Goal: Task Accomplishment & Management: Use online tool/utility

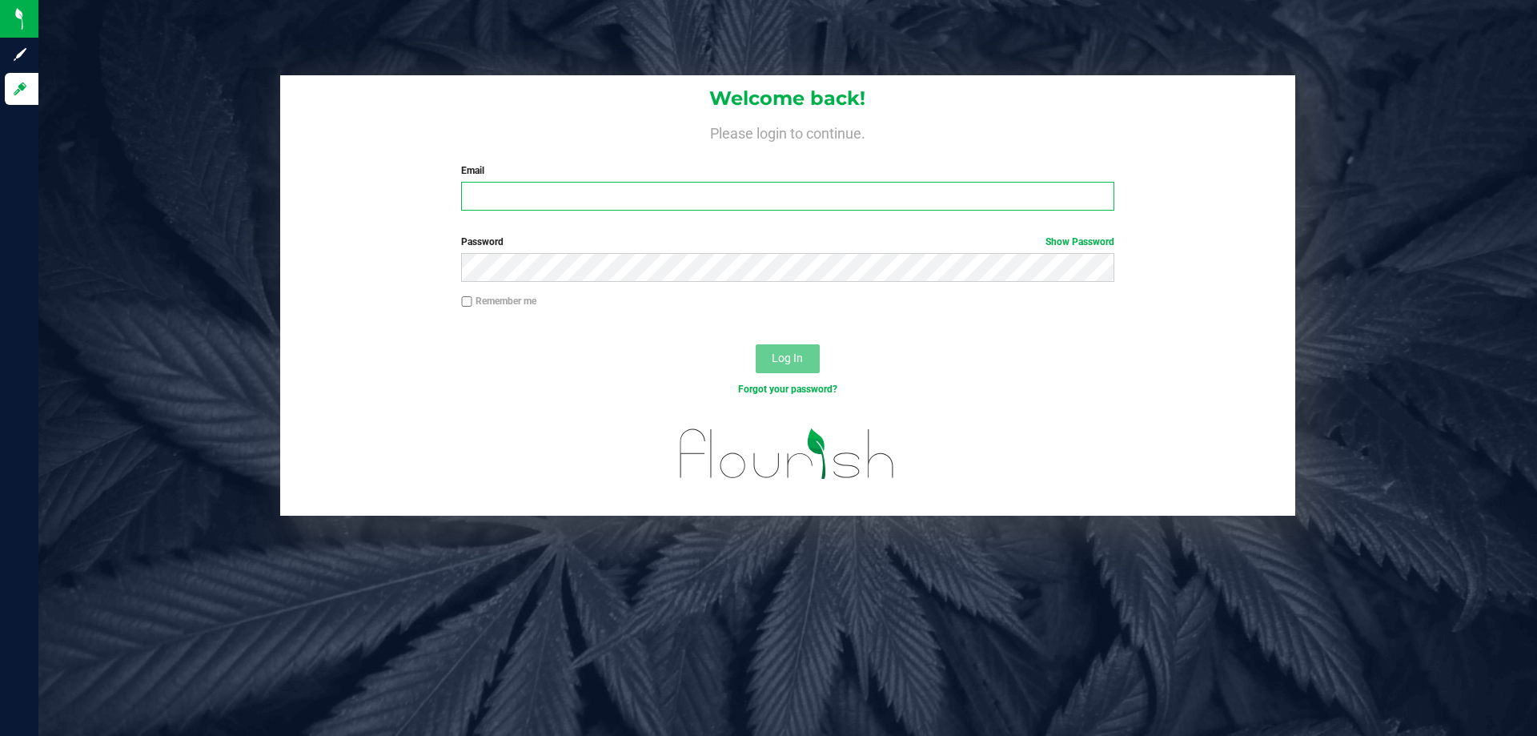
click at [700, 185] on input "Email" at bounding box center [787, 196] width 653 height 29
type input "[EMAIL_ADDRESS][DOMAIN_NAME]"
click at [756, 344] on button "Log In" at bounding box center [788, 358] width 64 height 29
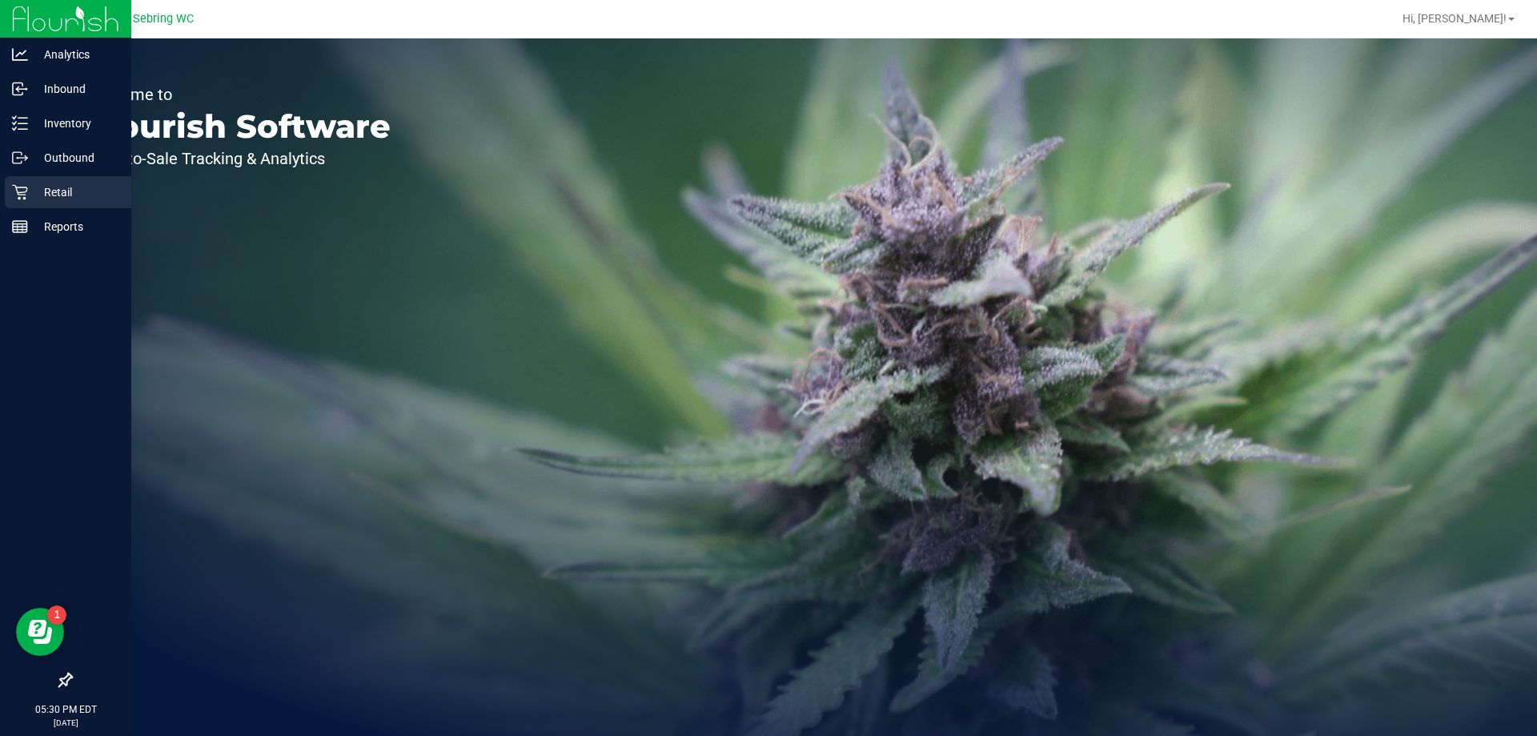
click at [51, 185] on p "Retail" at bounding box center [76, 192] width 96 height 19
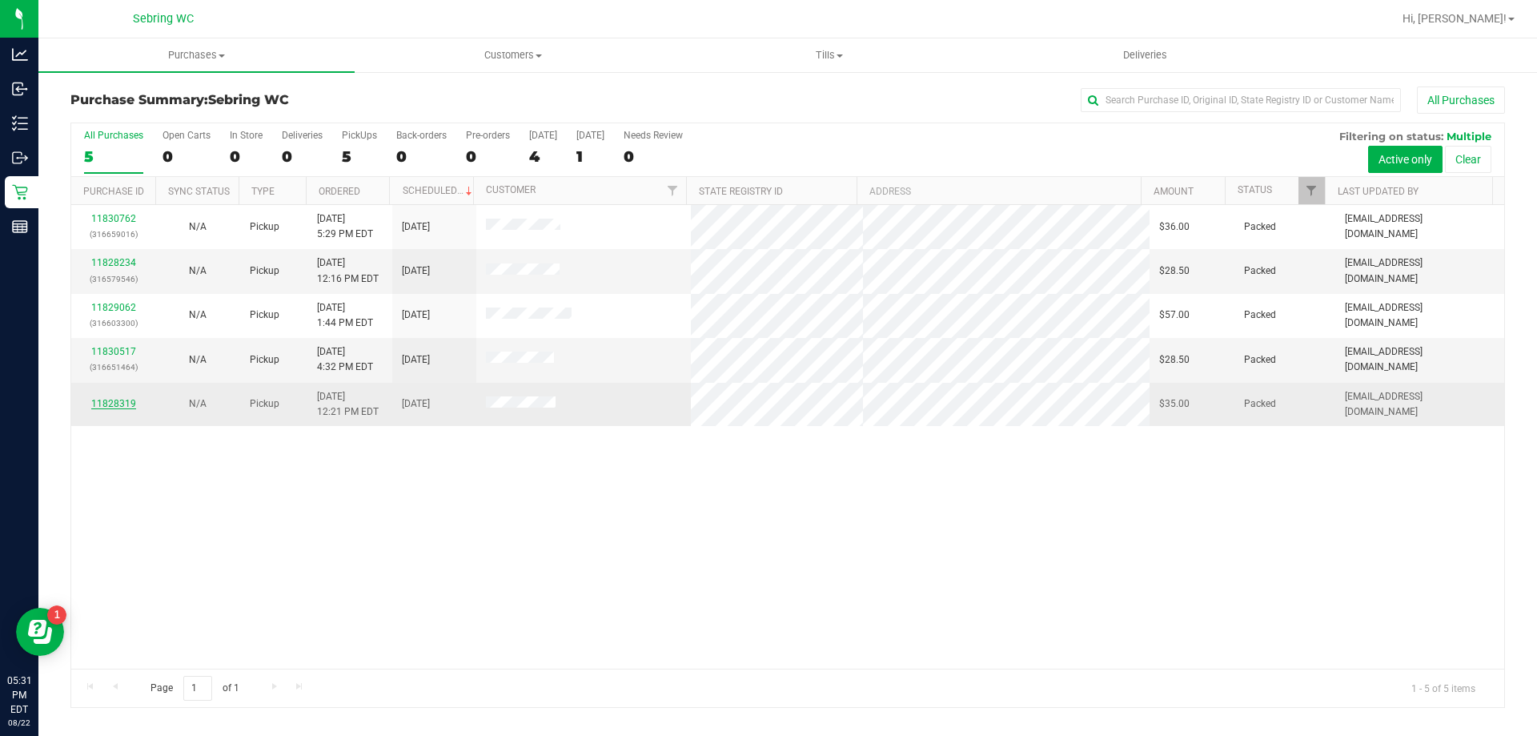
click at [124, 398] on link "11828319" at bounding box center [113, 403] width 45 height 11
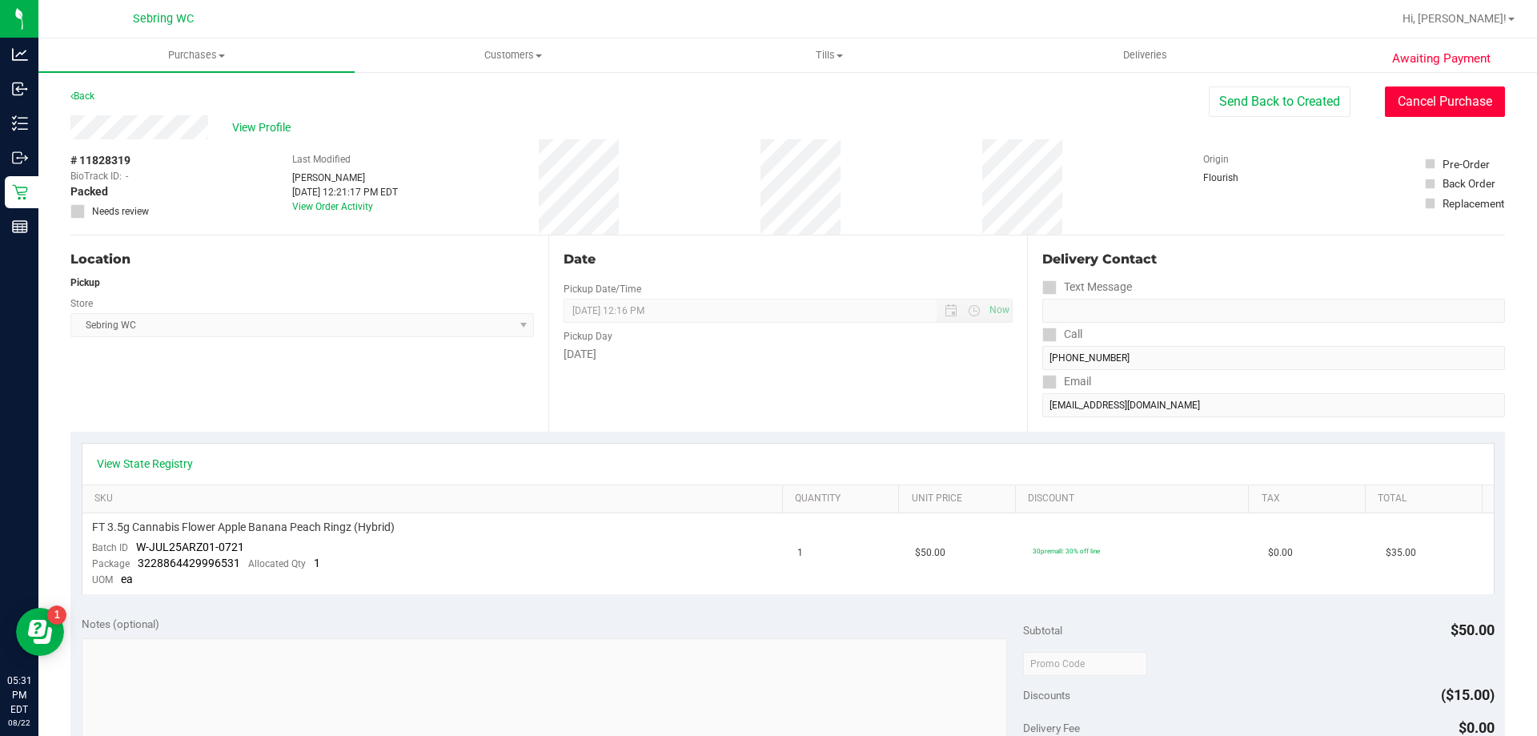
click at [1400, 106] on button "Cancel Purchase" at bounding box center [1445, 101] width 120 height 30
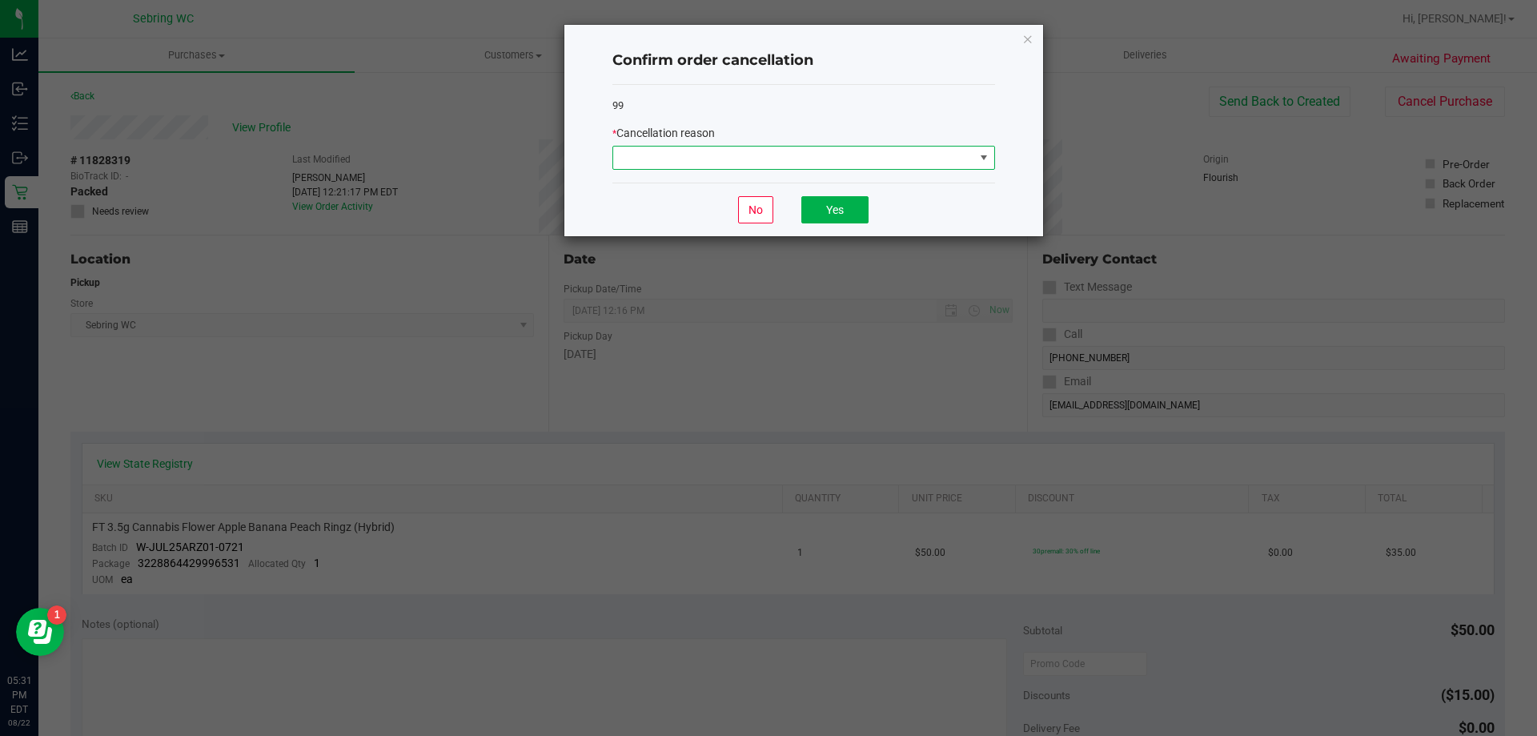
click at [699, 147] on span at bounding box center [793, 158] width 361 height 22
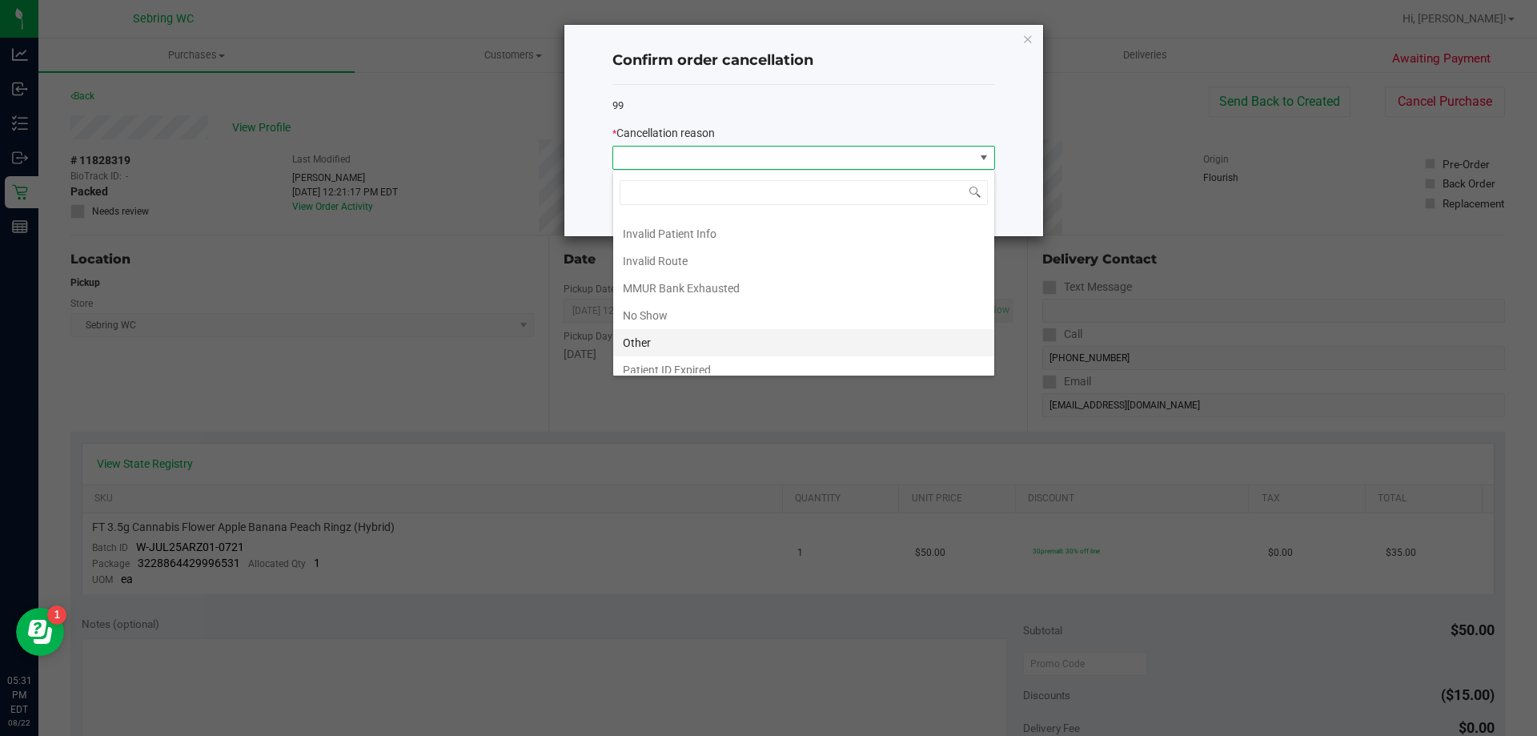
scroll to position [85, 0]
click at [726, 294] on li "Other" at bounding box center [803, 304] width 381 height 27
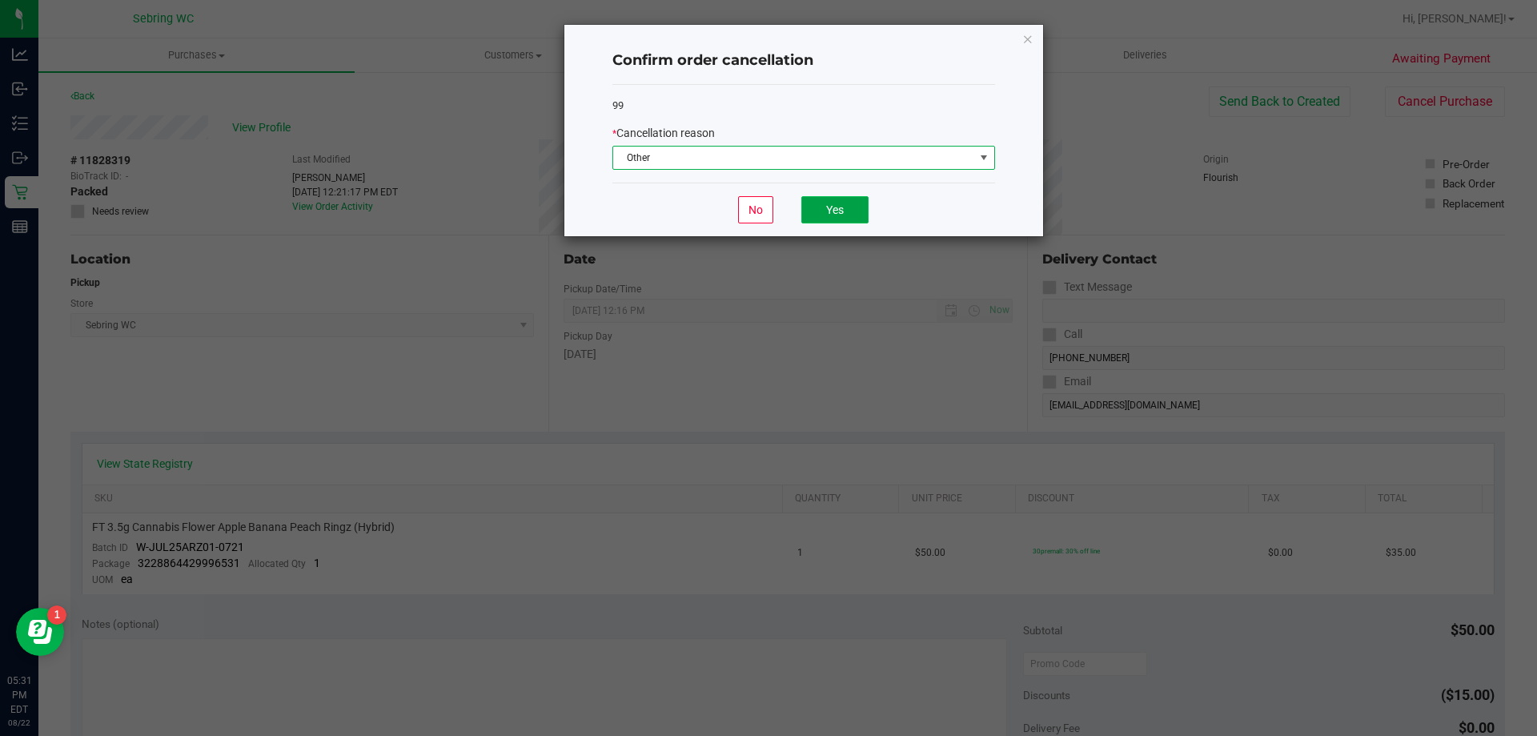
click at [843, 202] on button "Yes" at bounding box center [835, 209] width 67 height 27
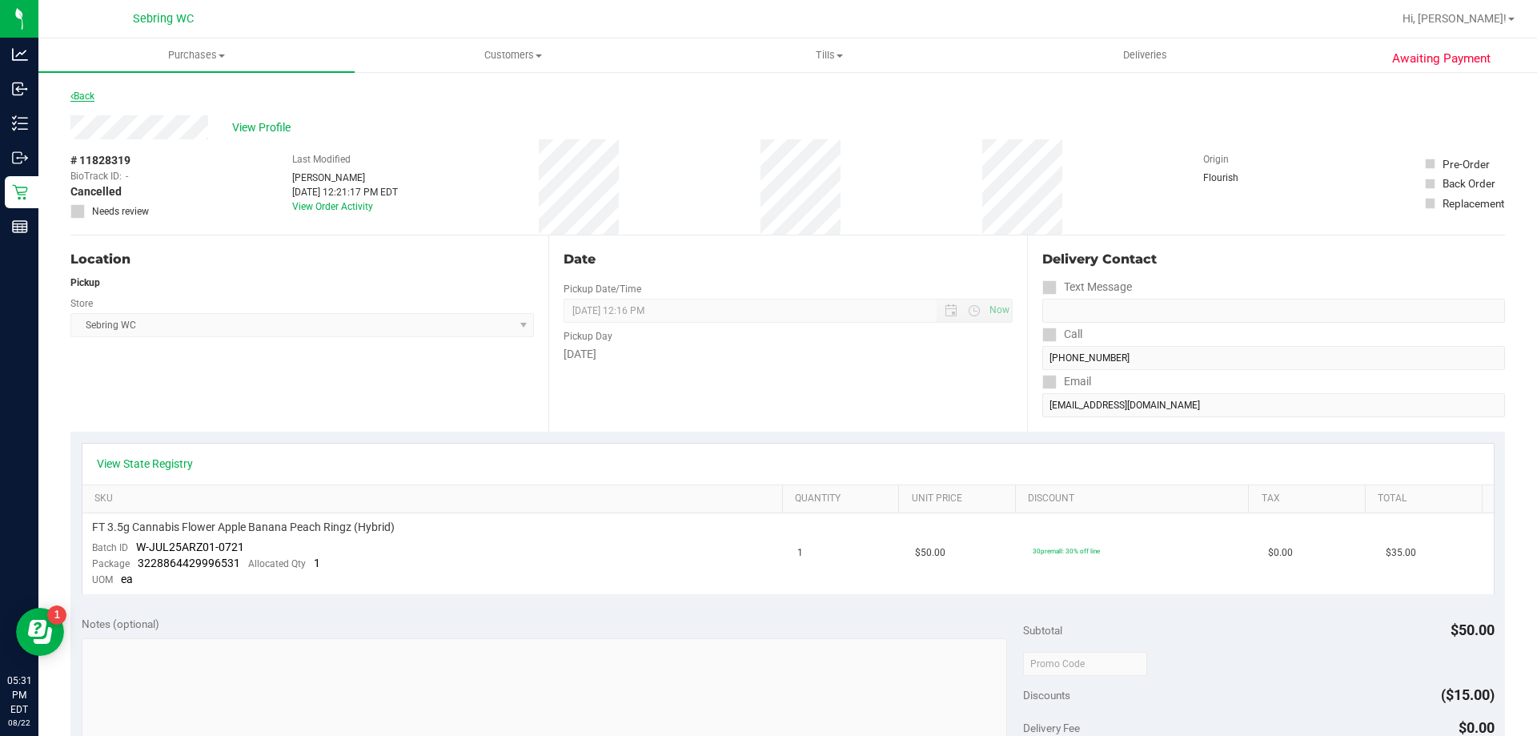
click at [86, 96] on link "Back" at bounding box center [82, 95] width 24 height 11
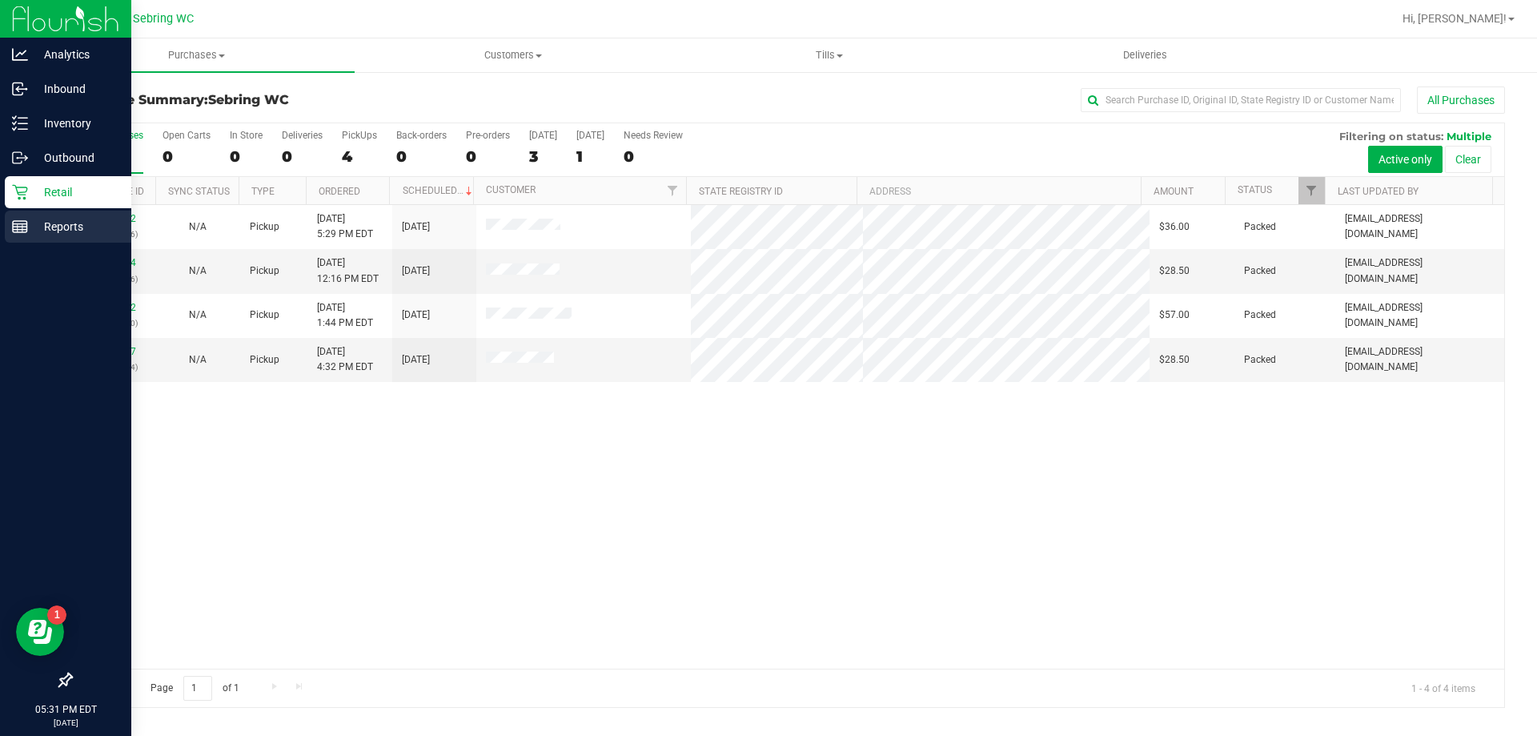
click at [96, 229] on p "Reports" at bounding box center [76, 226] width 96 height 19
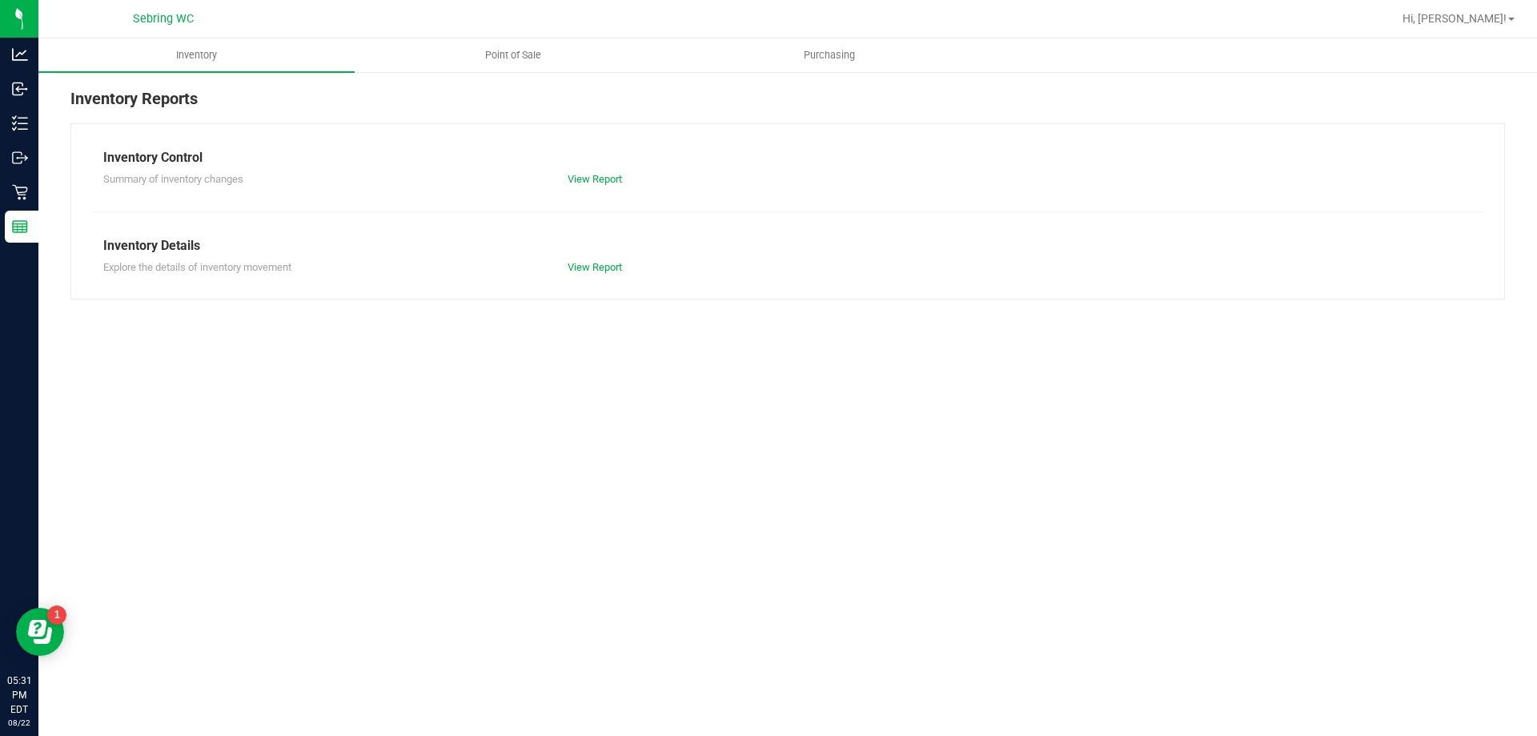
click at [537, 31] on div at bounding box center [840, 18] width 1106 height 31
click at [537, 57] on span "Point of Sale" at bounding box center [513, 55] width 99 height 14
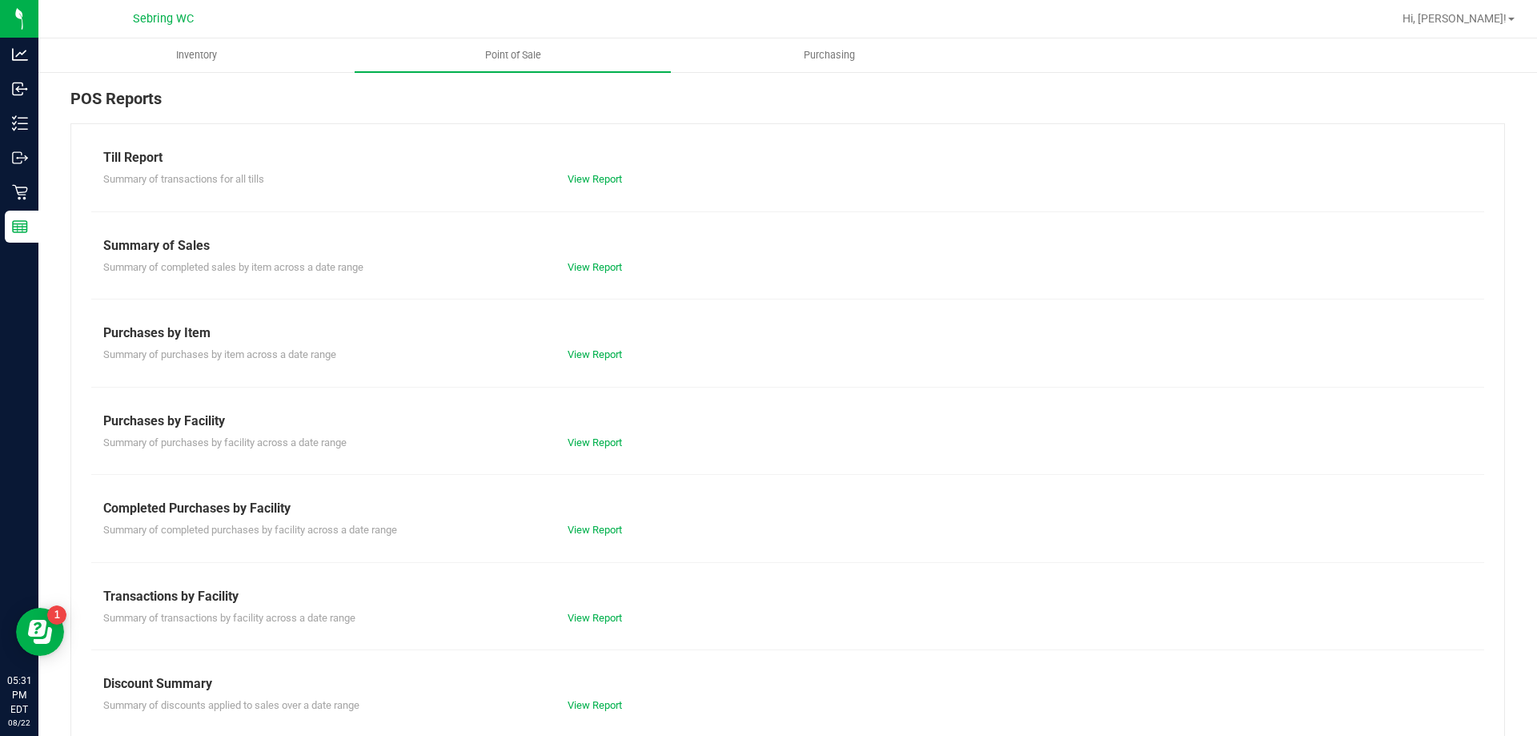
click at [604, 517] on div "Completed Purchases by Facility" at bounding box center [787, 508] width 1369 height 19
click at [603, 528] on link "View Report" at bounding box center [595, 530] width 54 height 12
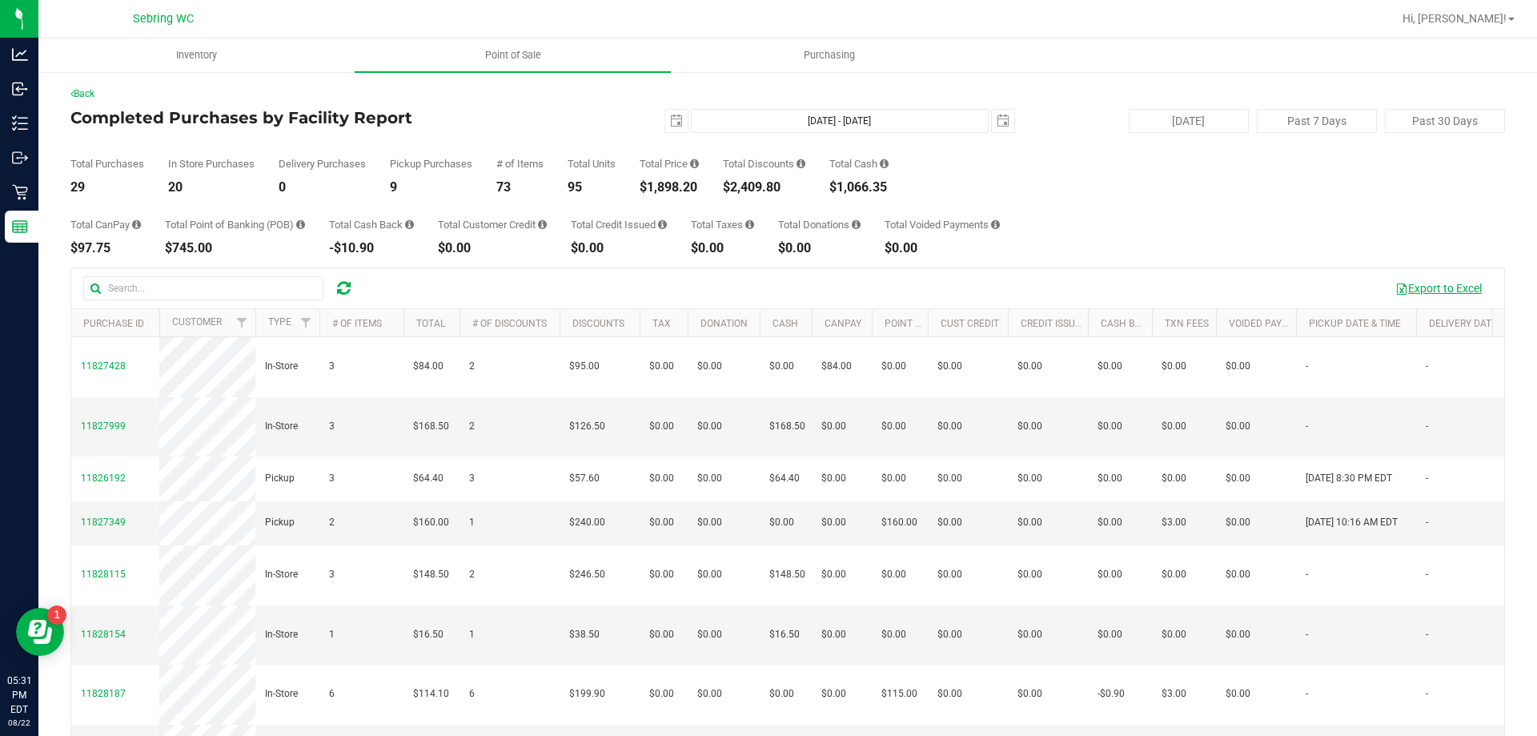
click at [1412, 292] on button "Export to Excel" at bounding box center [1438, 288] width 107 height 27
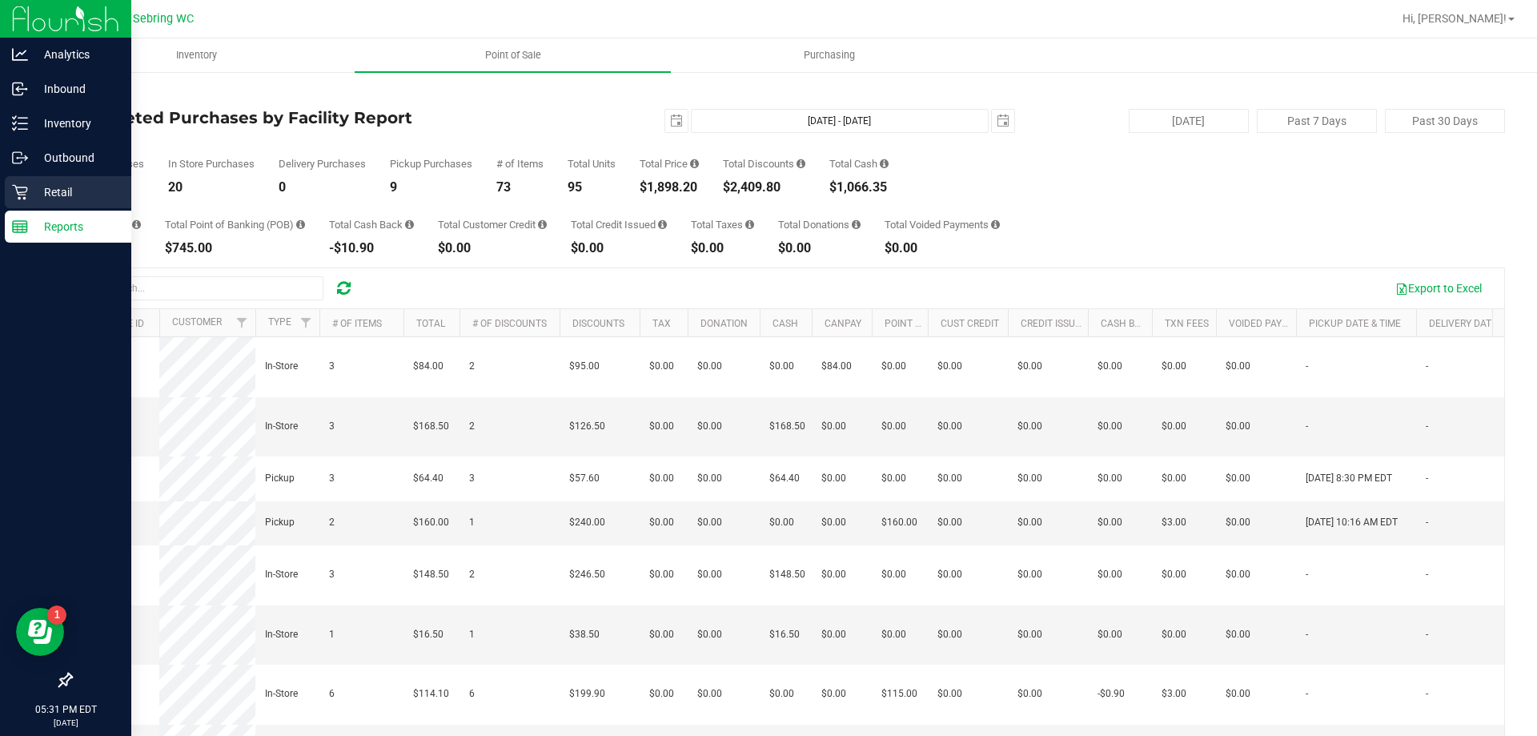
drag, startPoint x: 43, startPoint y: 188, endPoint x: 114, endPoint y: 211, distance: 73.9
click at [44, 189] on p "Retail" at bounding box center [76, 192] width 96 height 19
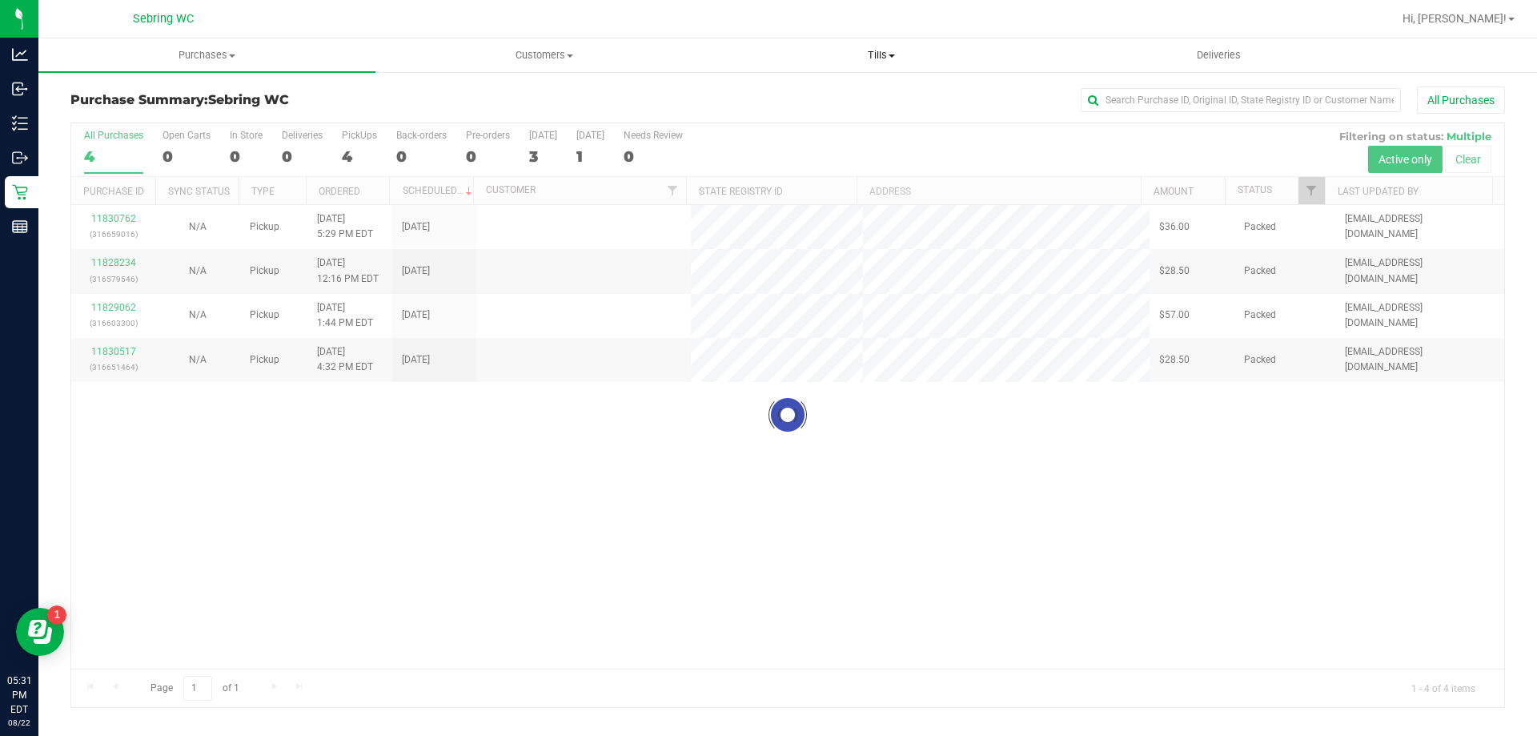
click at [776, 57] on span "Tills" at bounding box center [880, 55] width 335 height 14
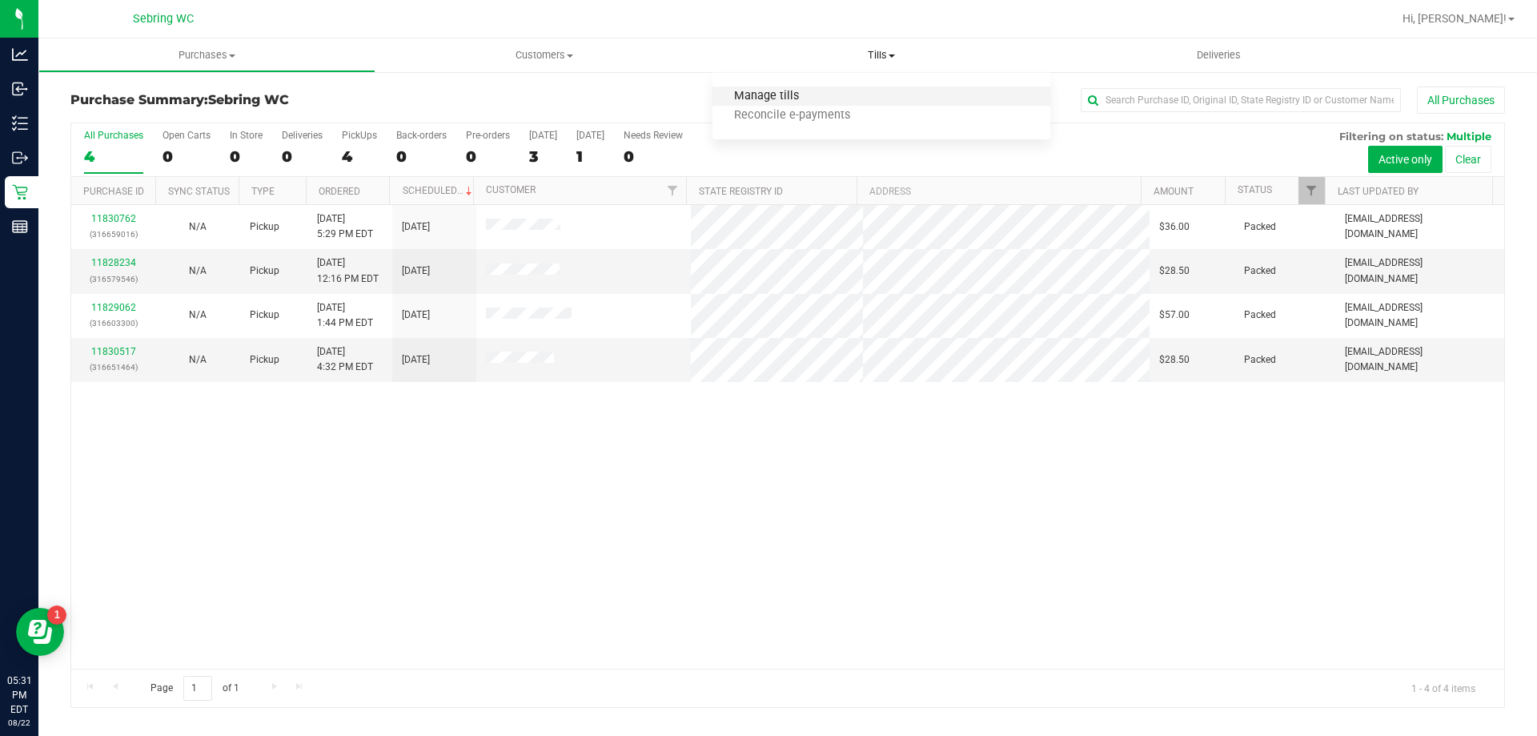
click at [810, 98] on span "Manage tills" at bounding box center [767, 97] width 108 height 14
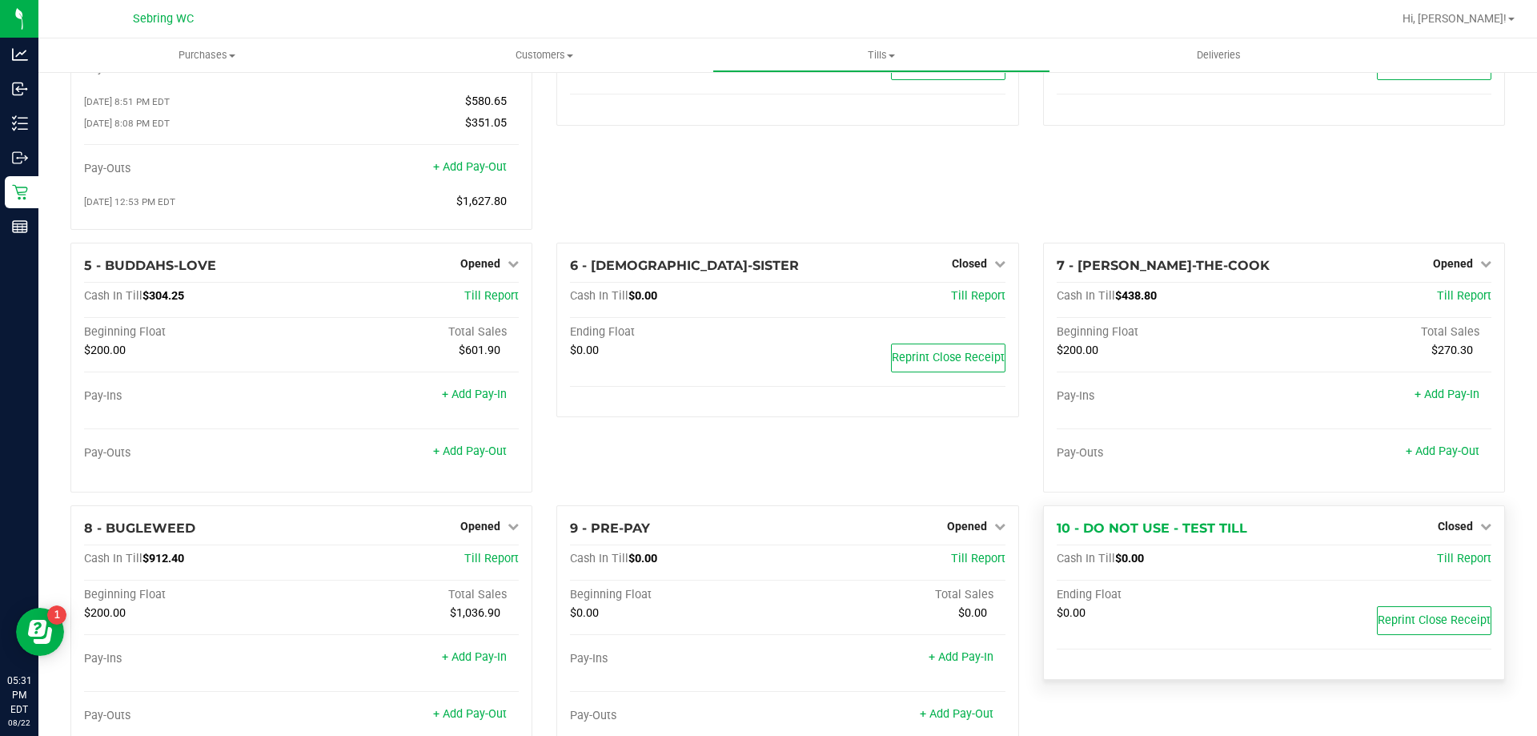
scroll to position [135, 0]
click at [1460, 271] on span "Opened" at bounding box center [1453, 264] width 40 height 13
click at [1447, 303] on link "Close Till" at bounding box center [1454, 297] width 43 height 13
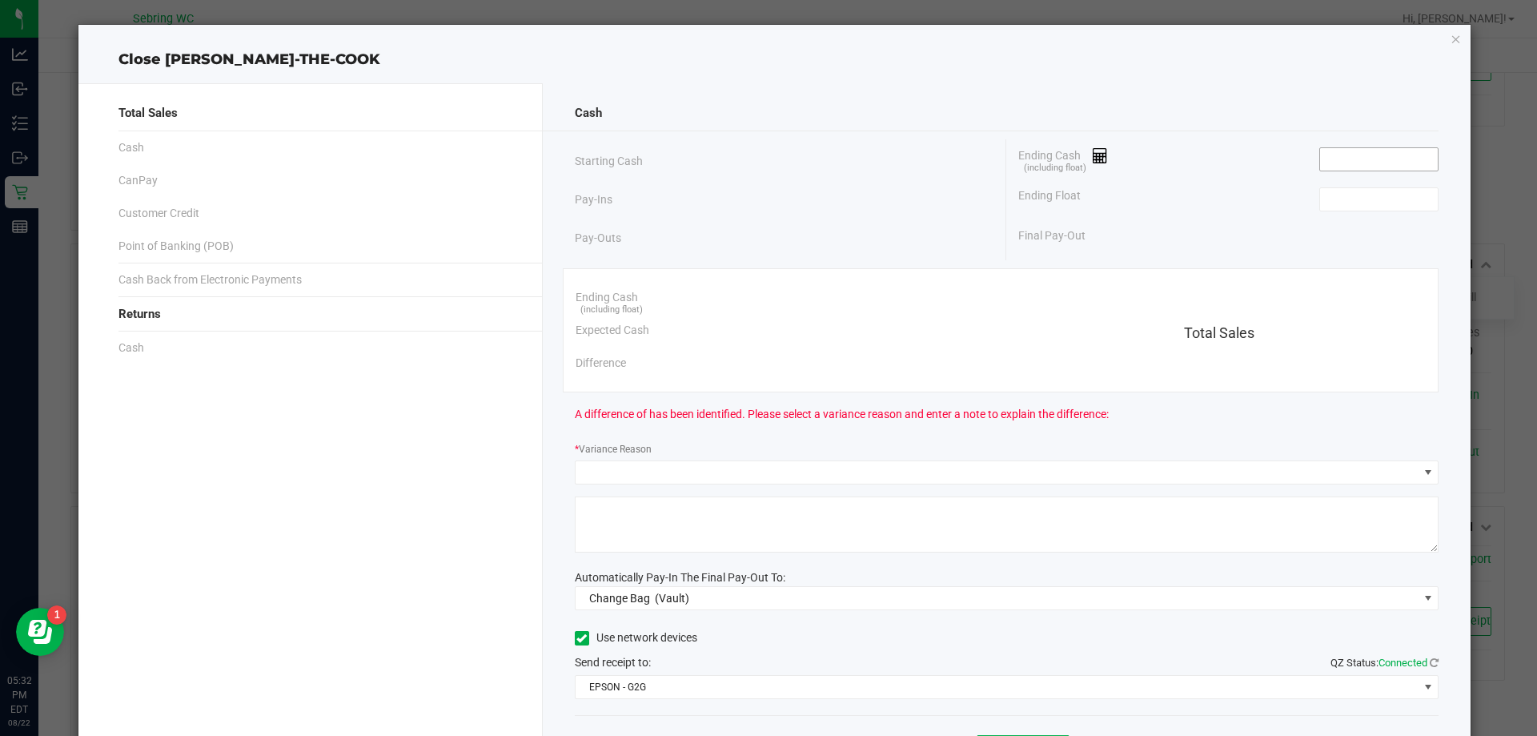
click at [1370, 156] on input at bounding box center [1379, 159] width 118 height 22
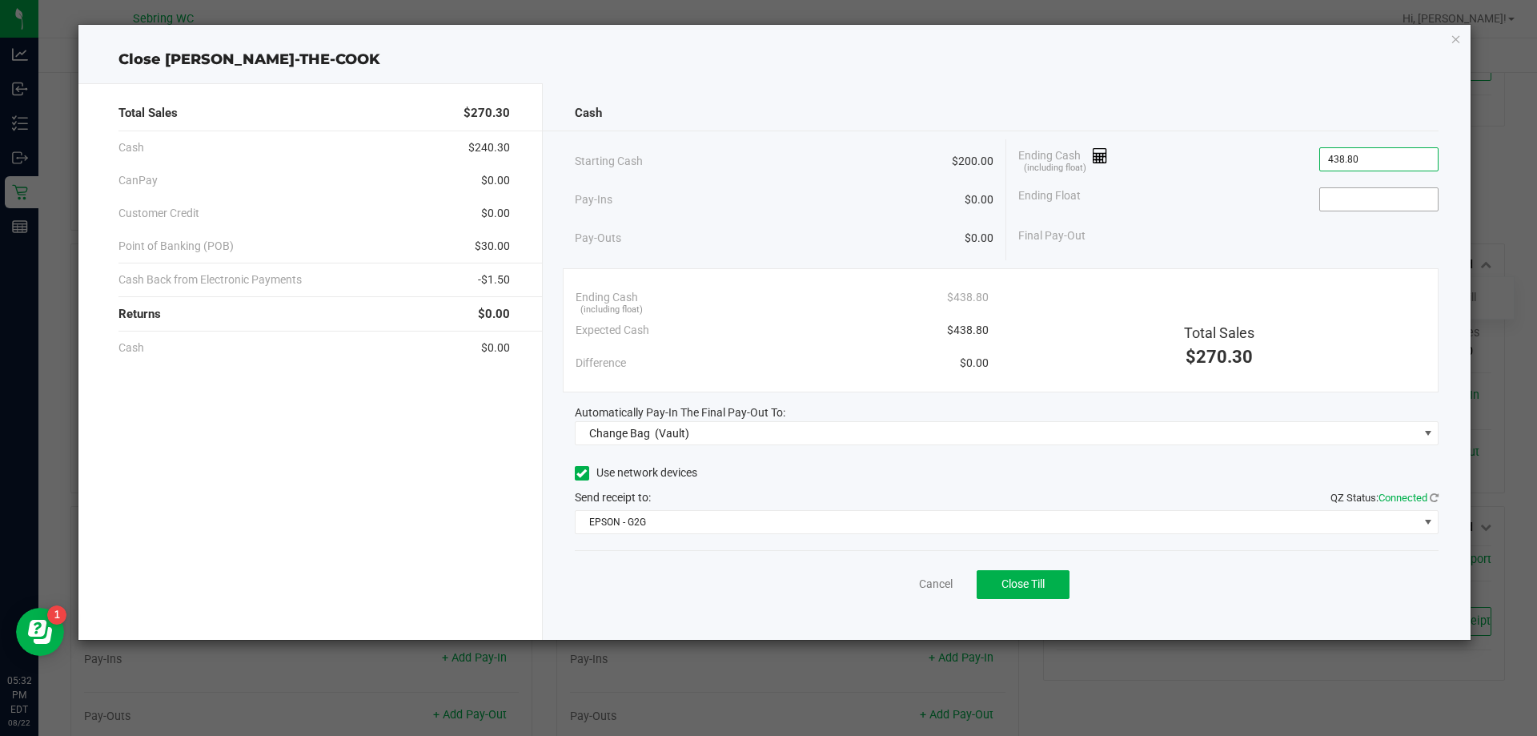
type input "$438.80"
click at [1416, 191] on input at bounding box center [1379, 199] width 118 height 22
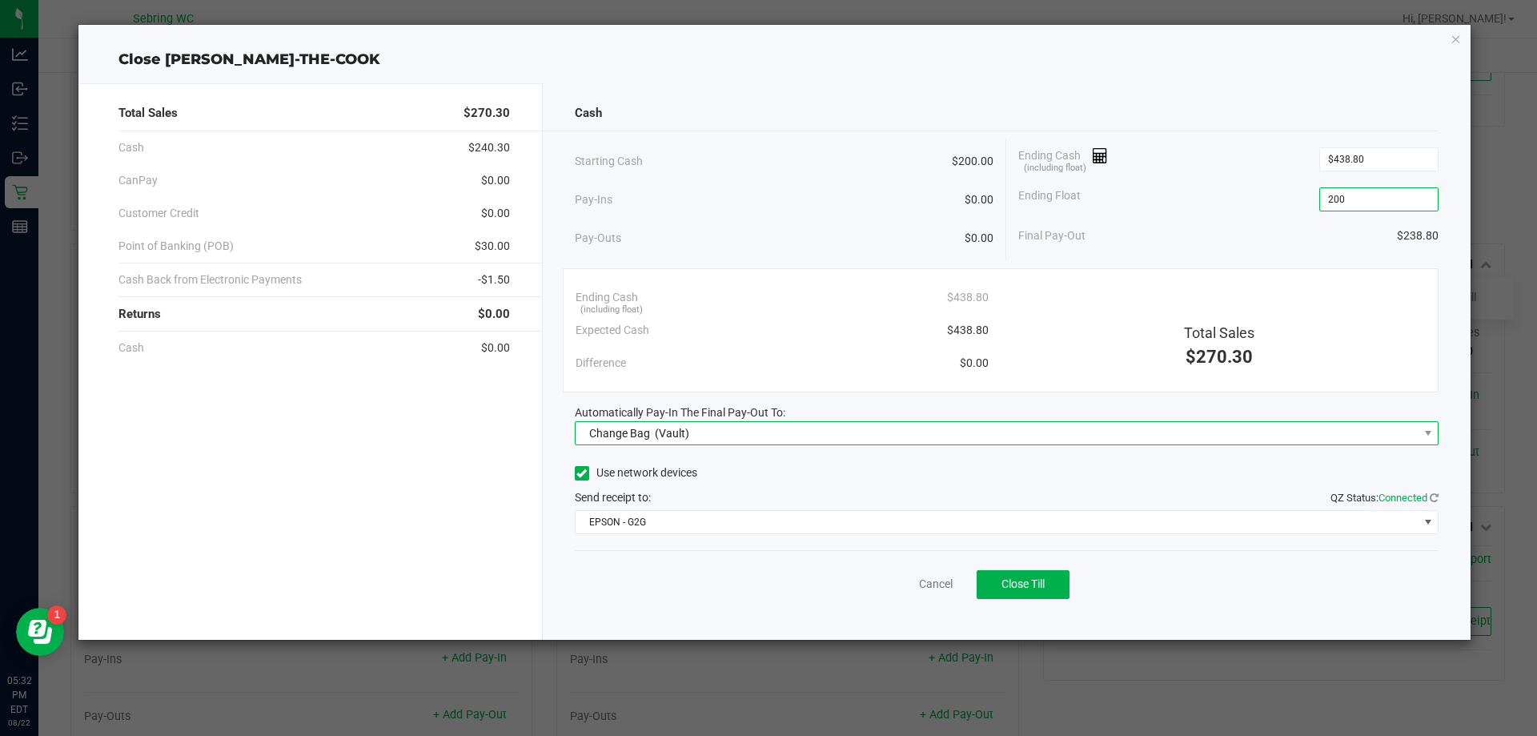
type input "$200.00"
click at [815, 428] on span "Change Bag (Vault)" at bounding box center [997, 433] width 843 height 22
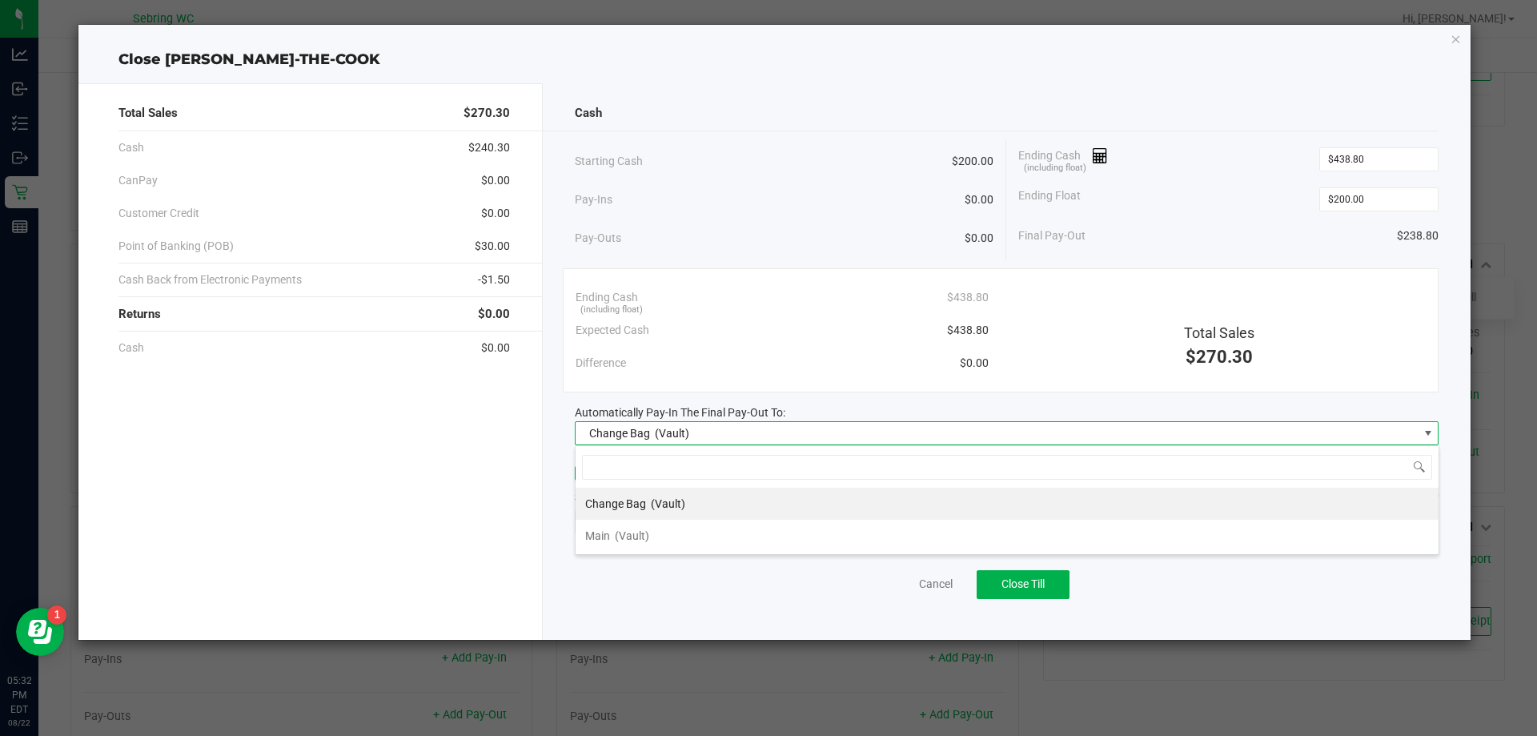
scroll to position [24, 864]
click at [725, 539] on li "Main (Vault)" at bounding box center [1007, 536] width 863 height 32
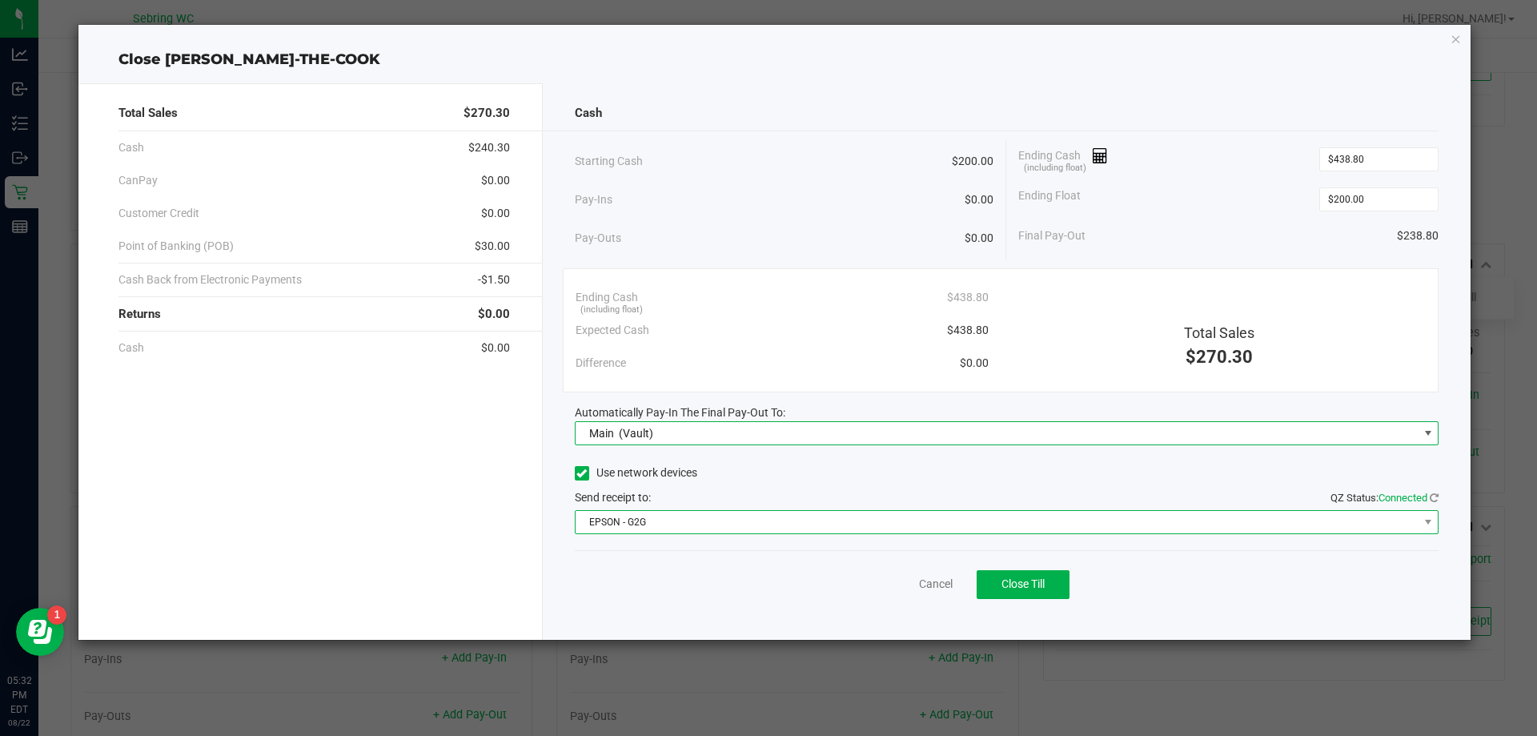
click at [664, 523] on span "EPSON - G2G" at bounding box center [997, 522] width 843 height 22
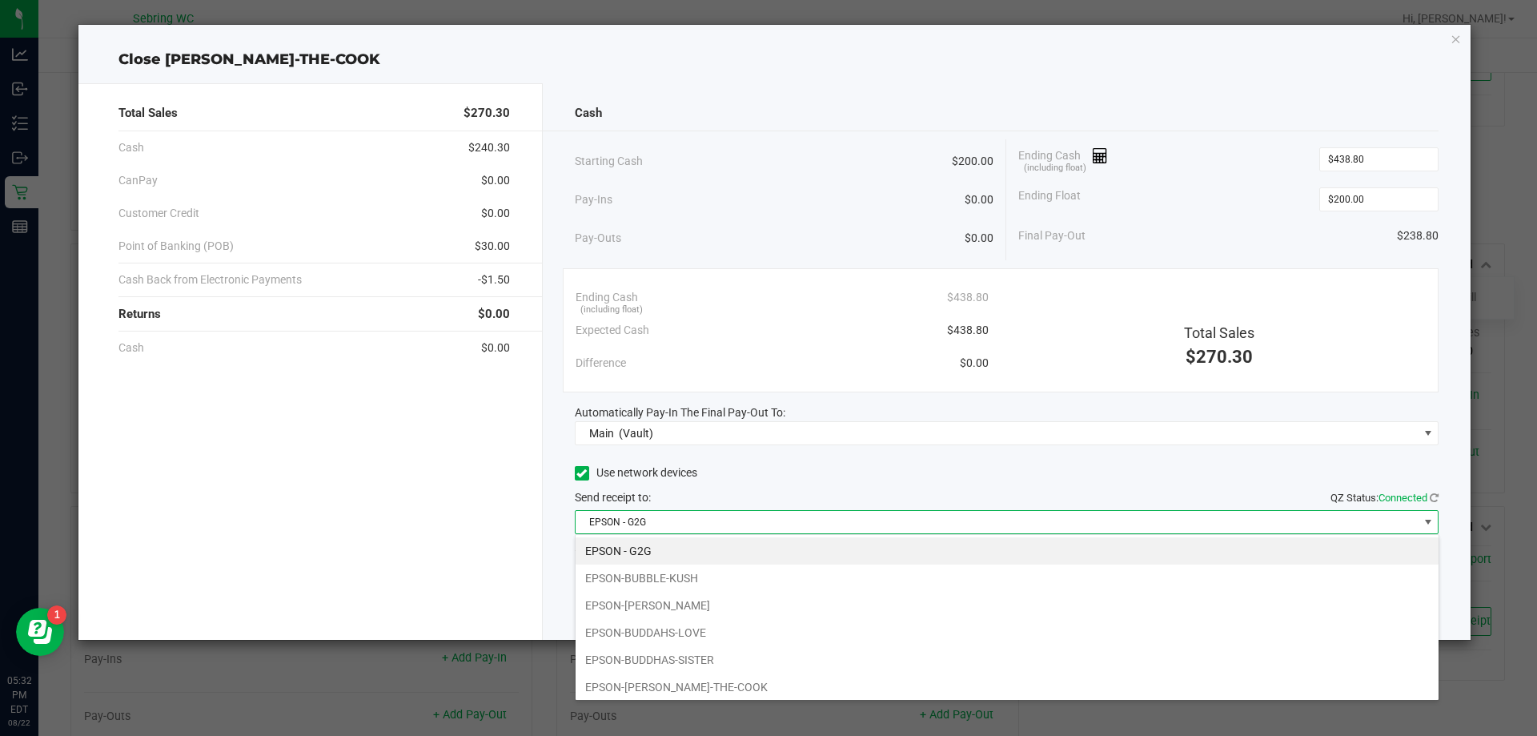
click at [677, 639] on li "EPSON-BUDDAHS-LOVE" at bounding box center [1007, 632] width 863 height 27
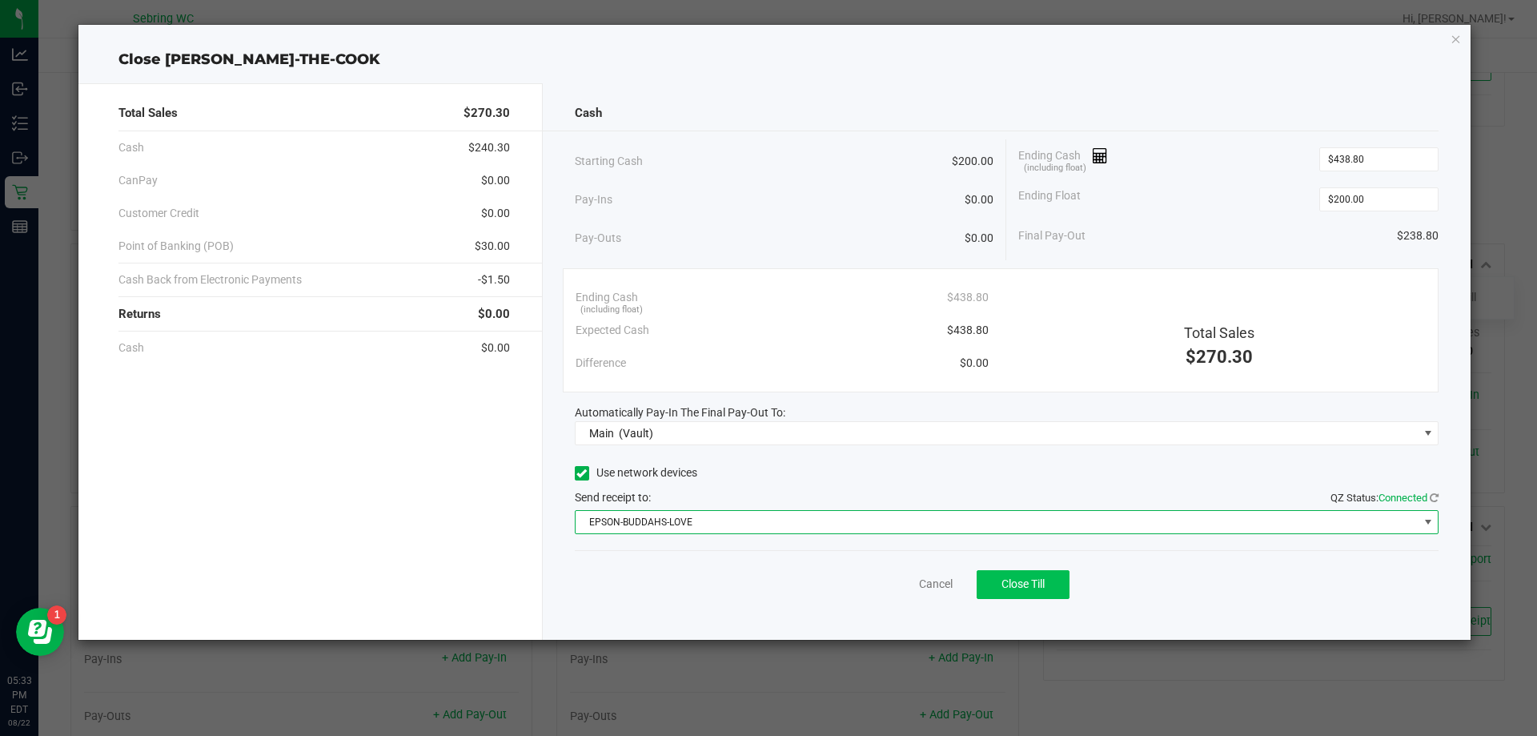
click at [1035, 585] on span "Close Till" at bounding box center [1023, 583] width 43 height 13
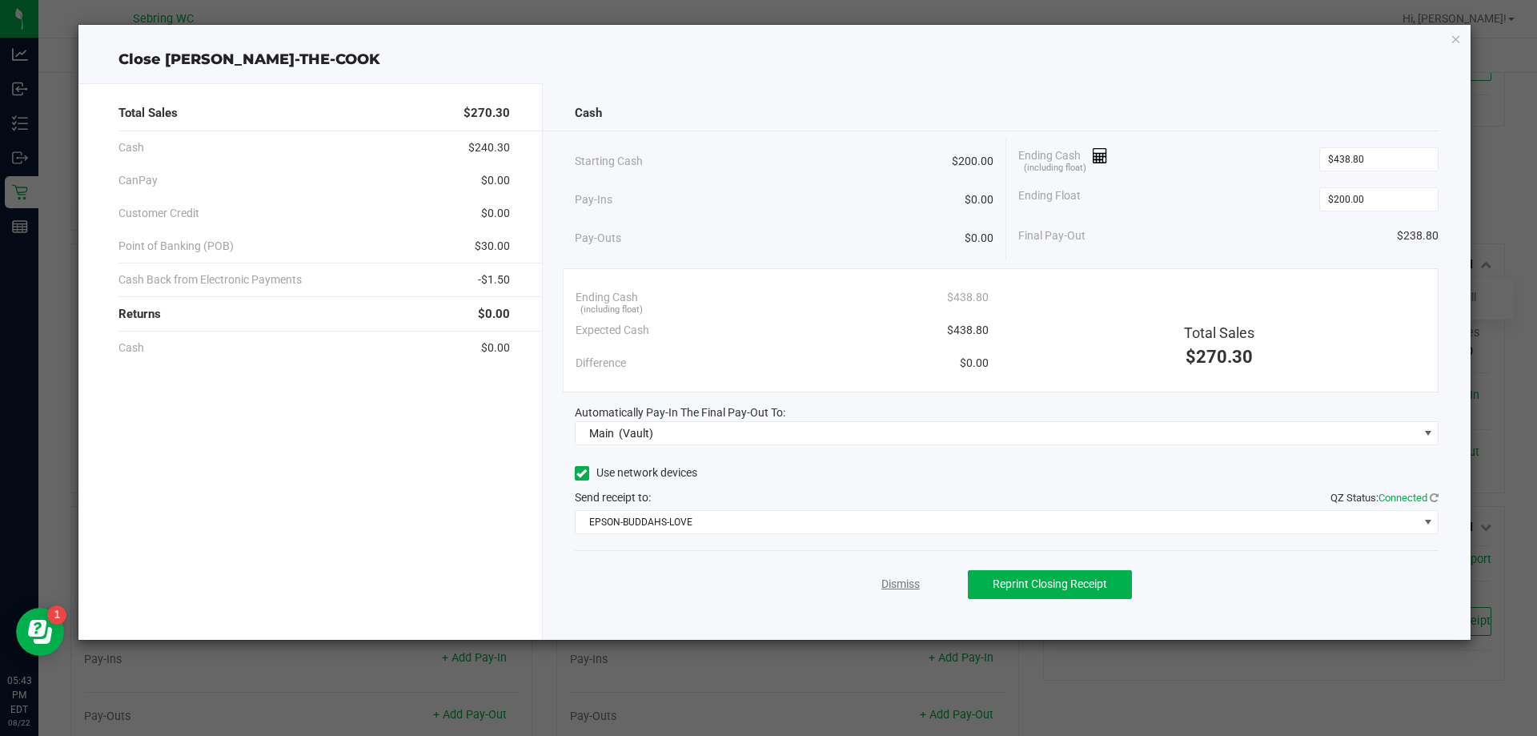
click at [890, 577] on link "Dismiss" at bounding box center [901, 584] width 38 height 17
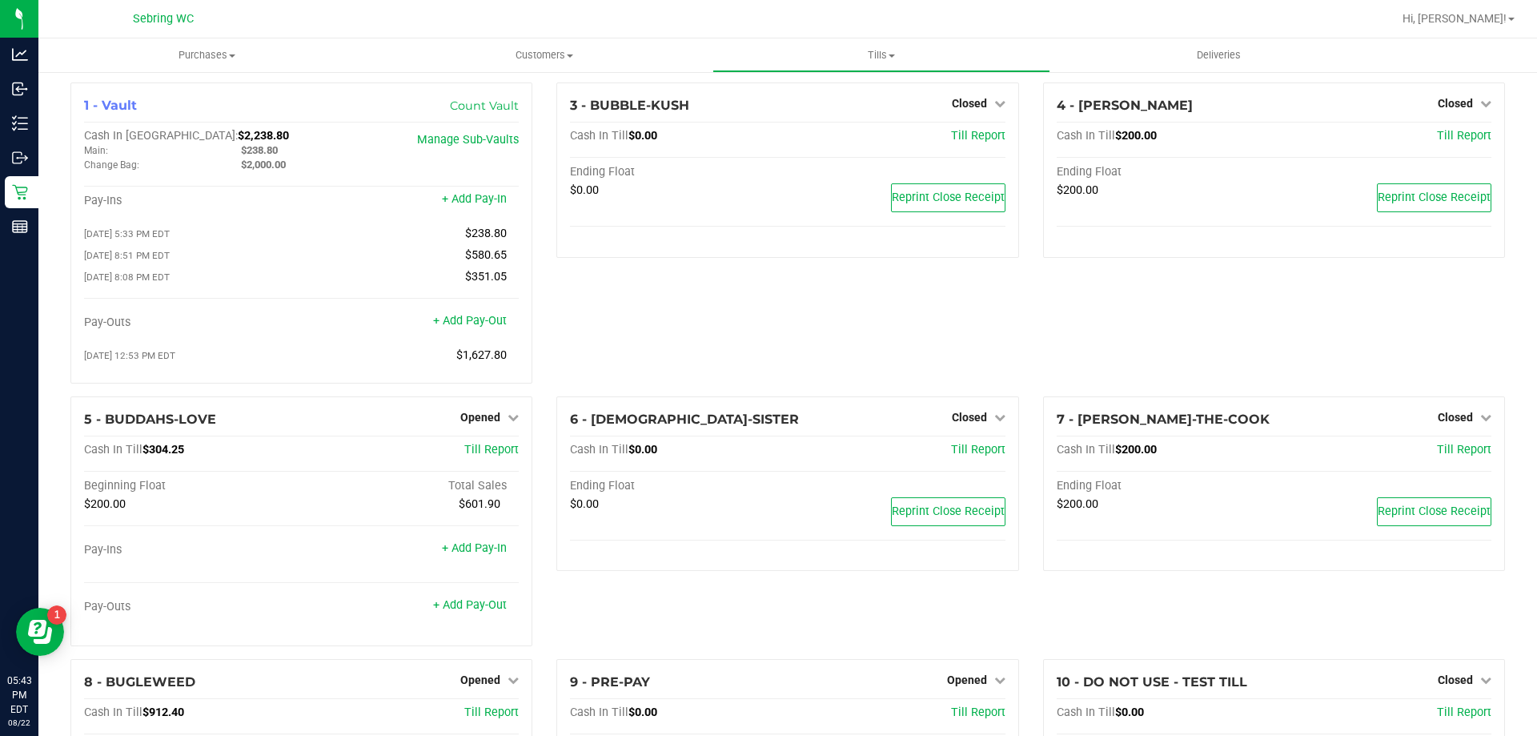
scroll to position [0, 0]
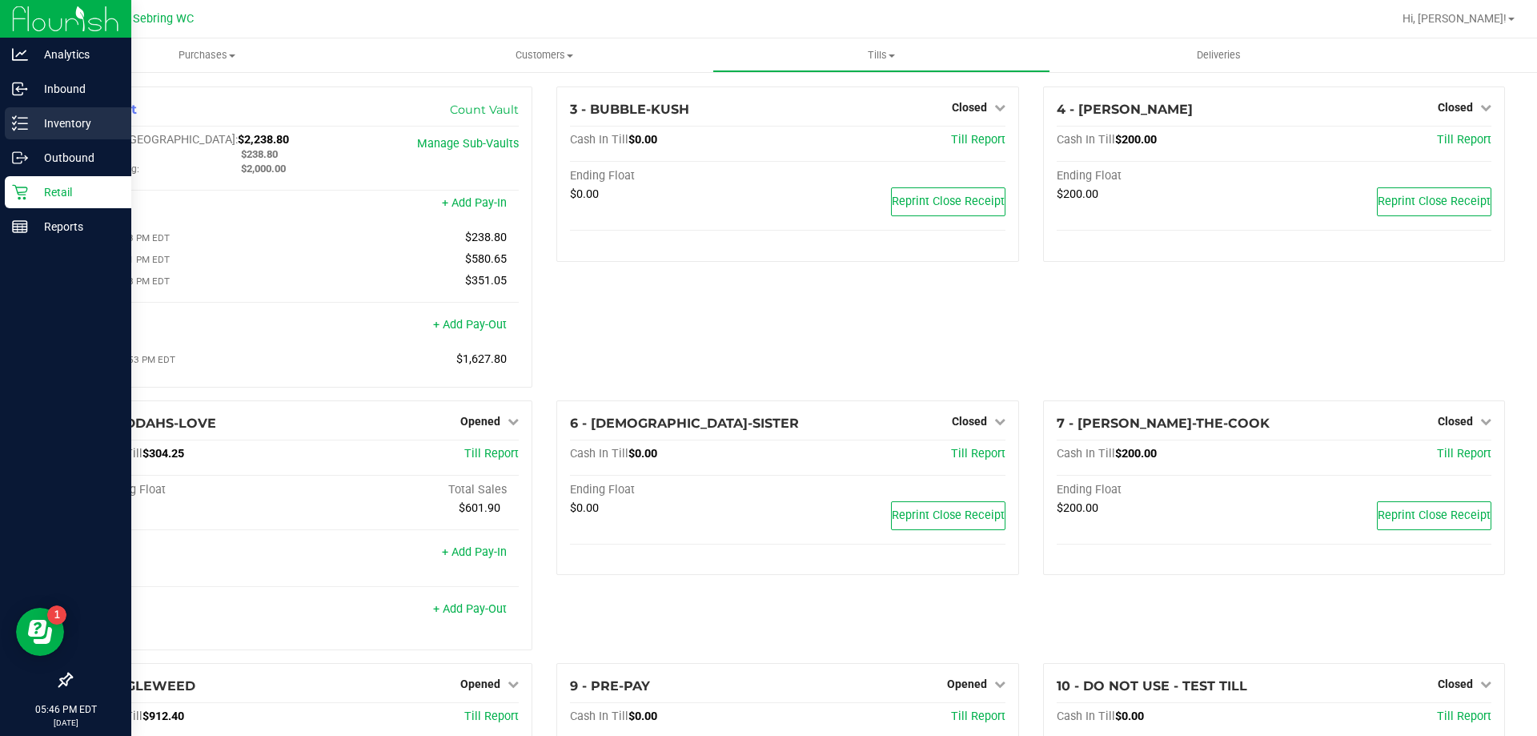
click at [44, 123] on p "Inventory" at bounding box center [76, 123] width 96 height 19
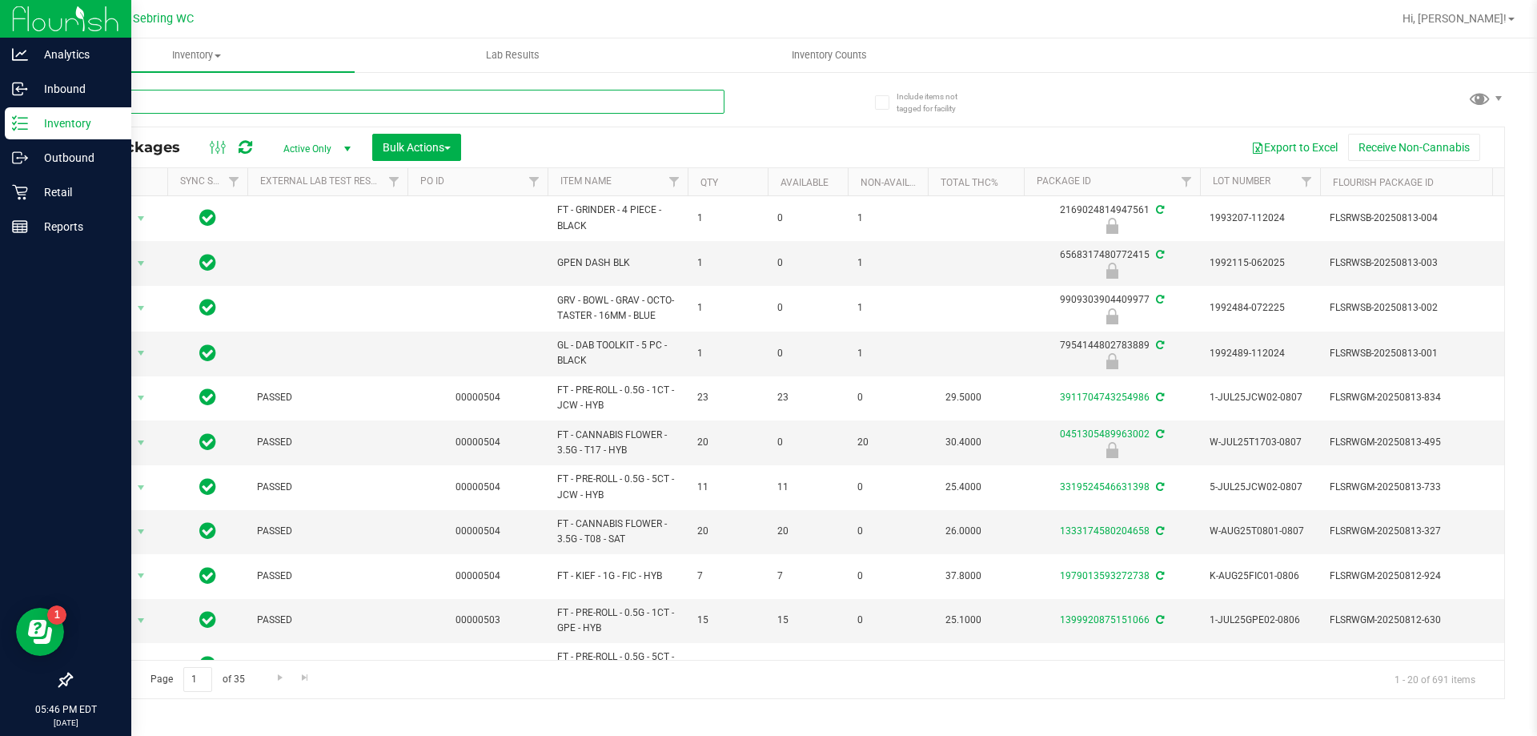
click at [179, 102] on input "text" at bounding box center [397, 102] width 654 height 24
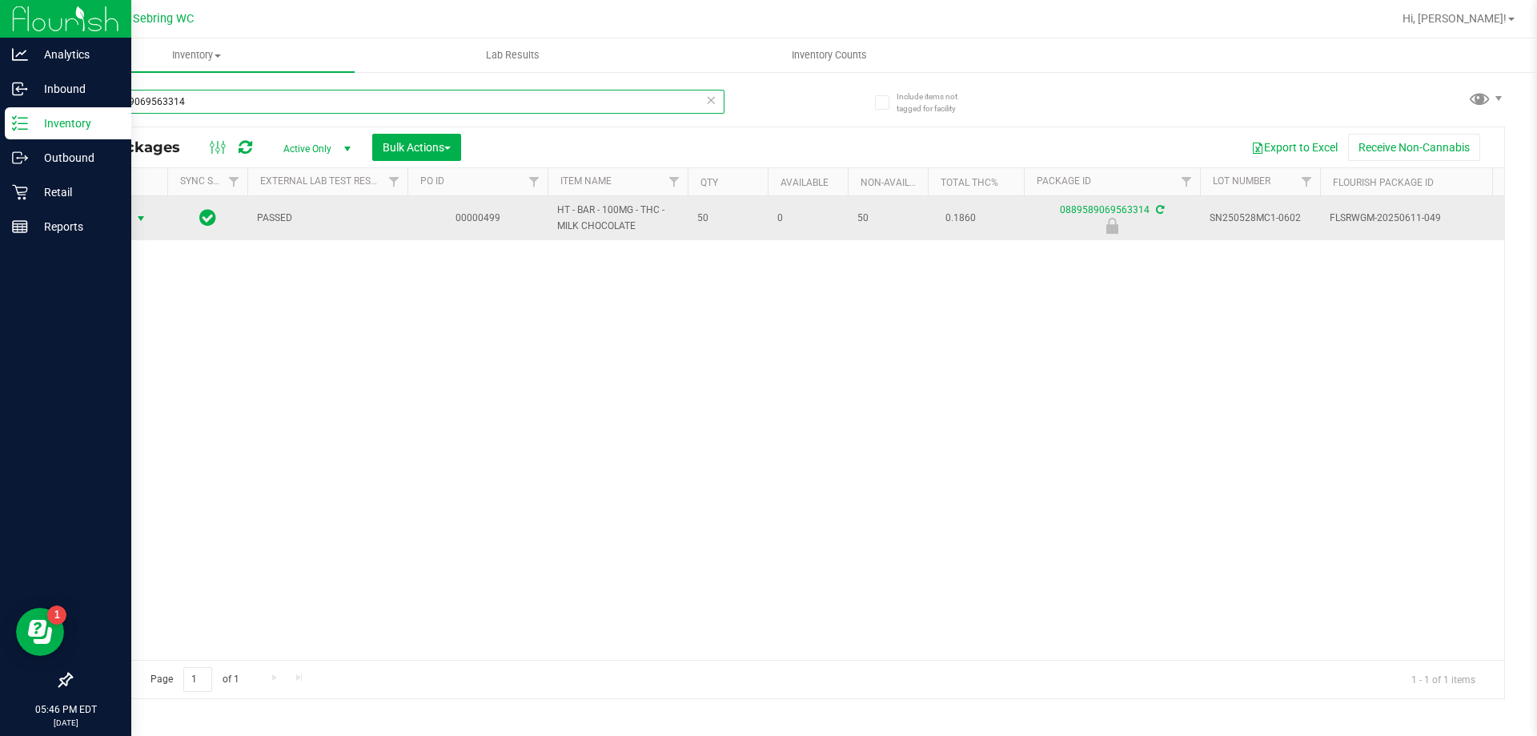
type input "0889589069563314"
click at [126, 217] on span "Action" at bounding box center [108, 218] width 43 height 22
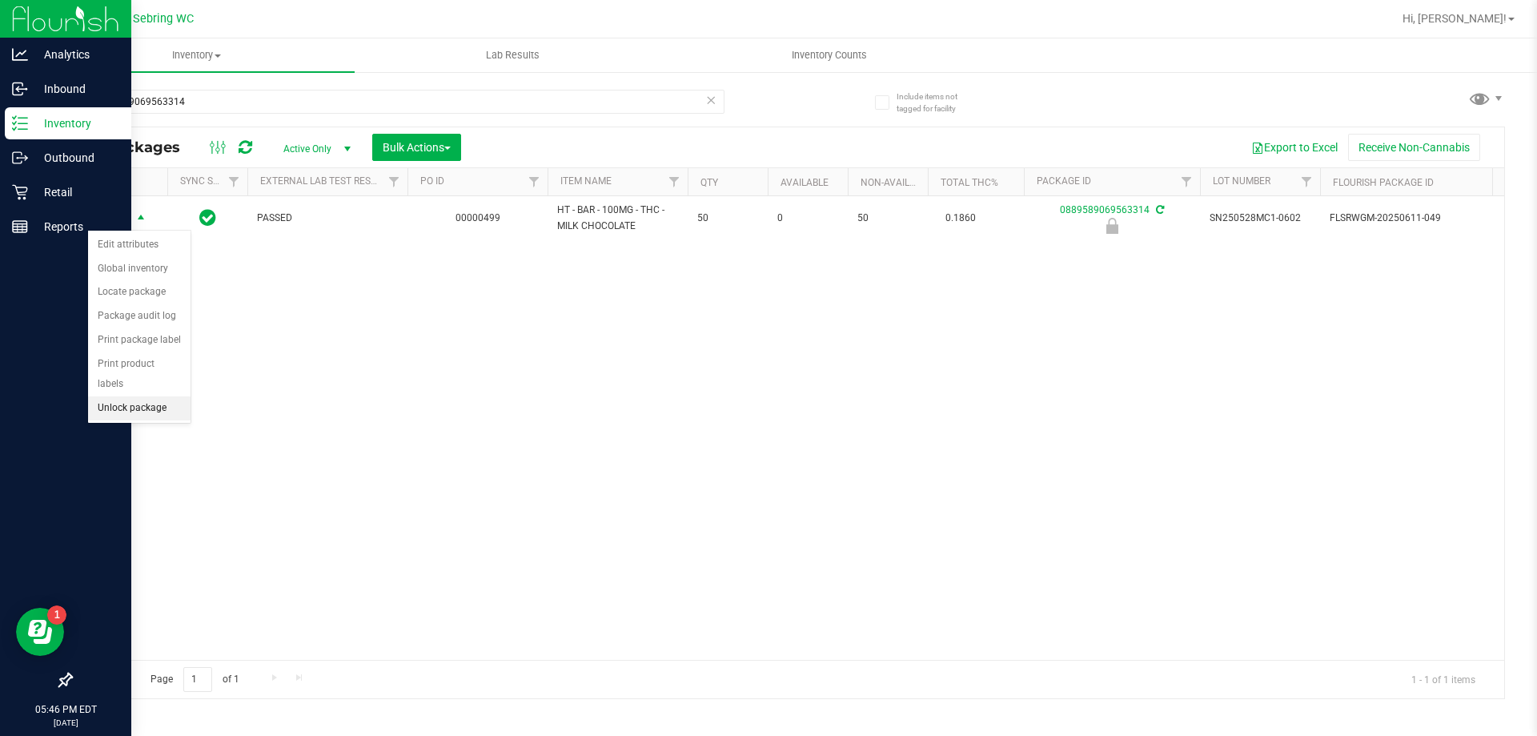
click at [159, 396] on li "Unlock package" at bounding box center [139, 408] width 102 height 24
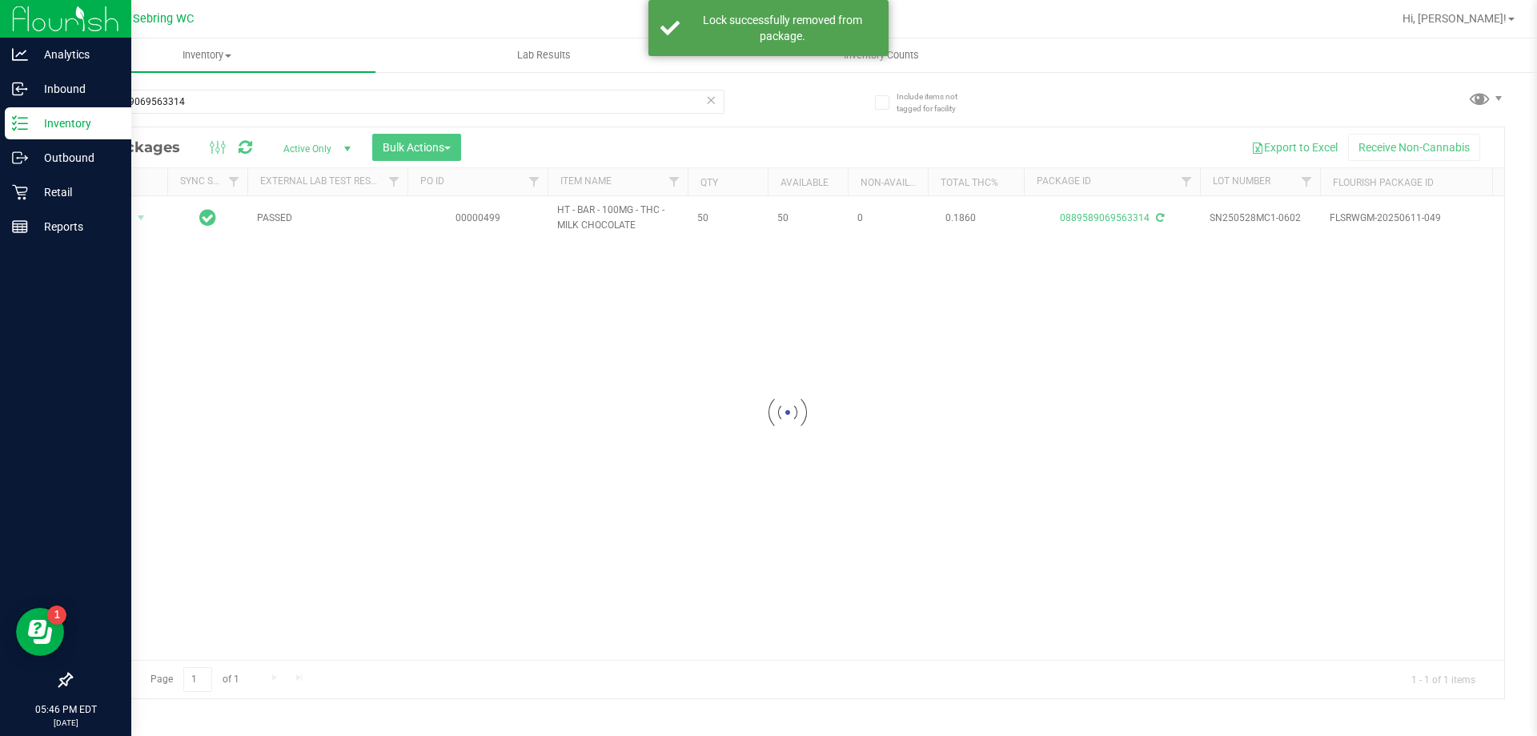
click at [120, 218] on div at bounding box center [787, 412] width 1433 height 571
click at [120, 218] on span "Action" at bounding box center [108, 218] width 43 height 22
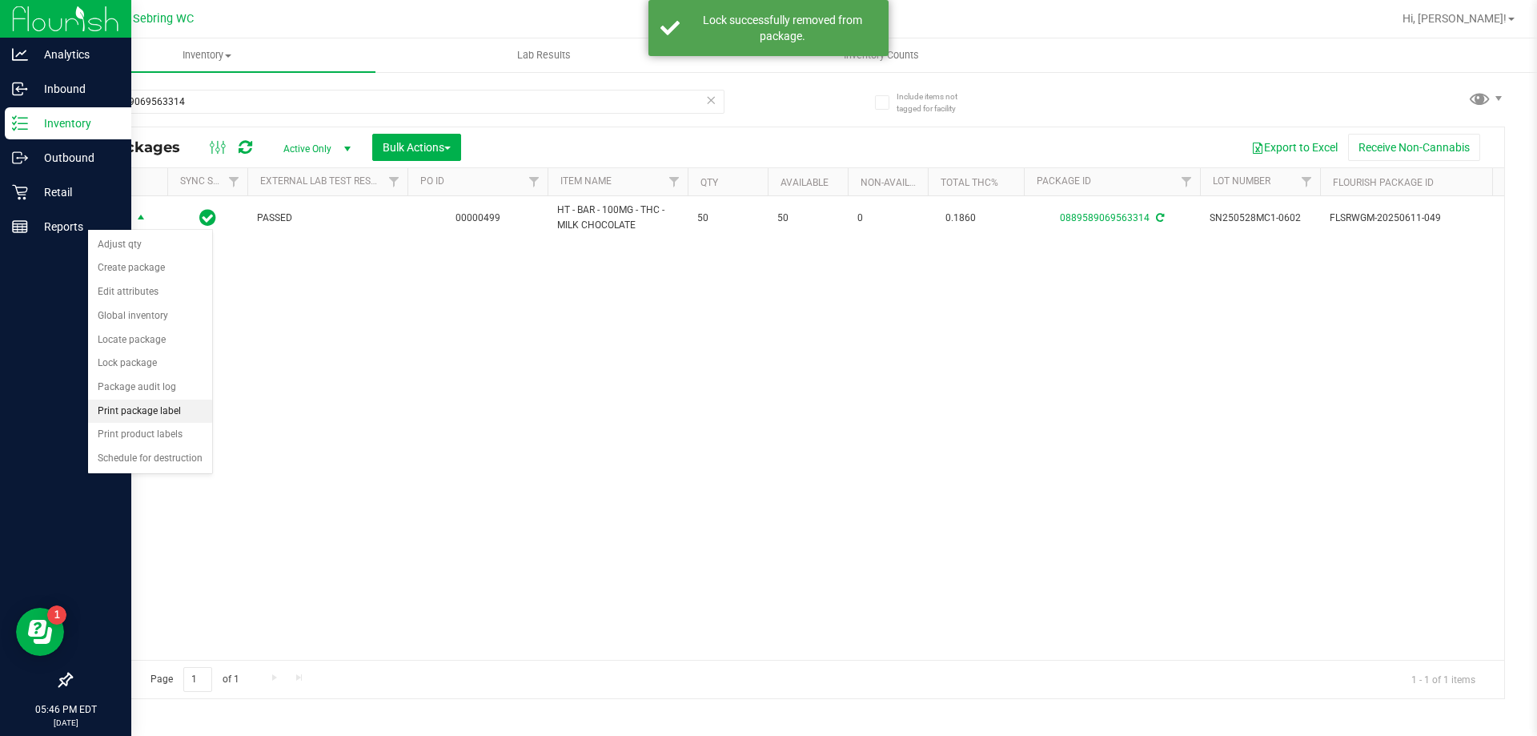
click at [141, 408] on li "Print package label" at bounding box center [150, 412] width 124 height 24
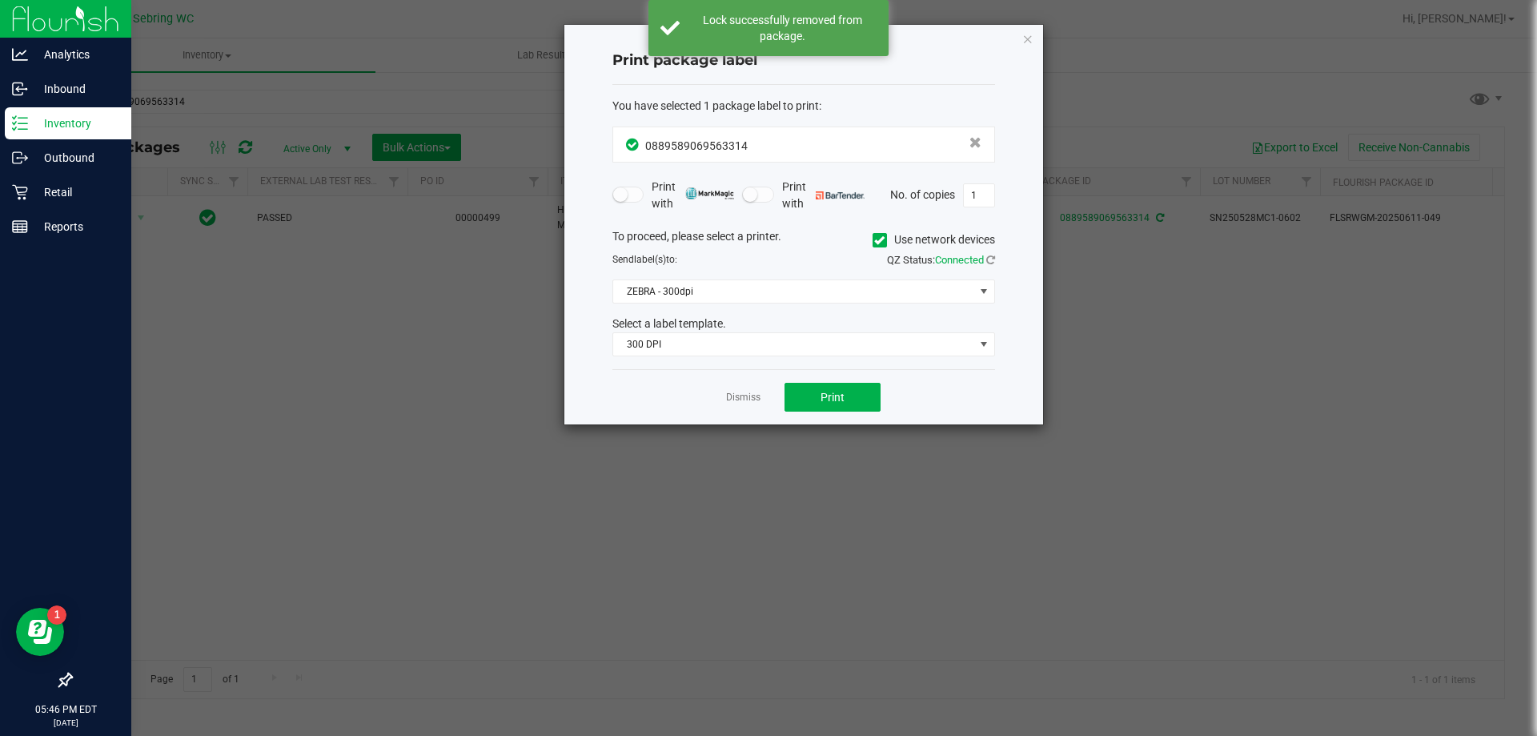
click at [695, 359] on div "You have selected 1 package label to print : 0889589069563314 Print with Print …" at bounding box center [804, 227] width 383 height 285
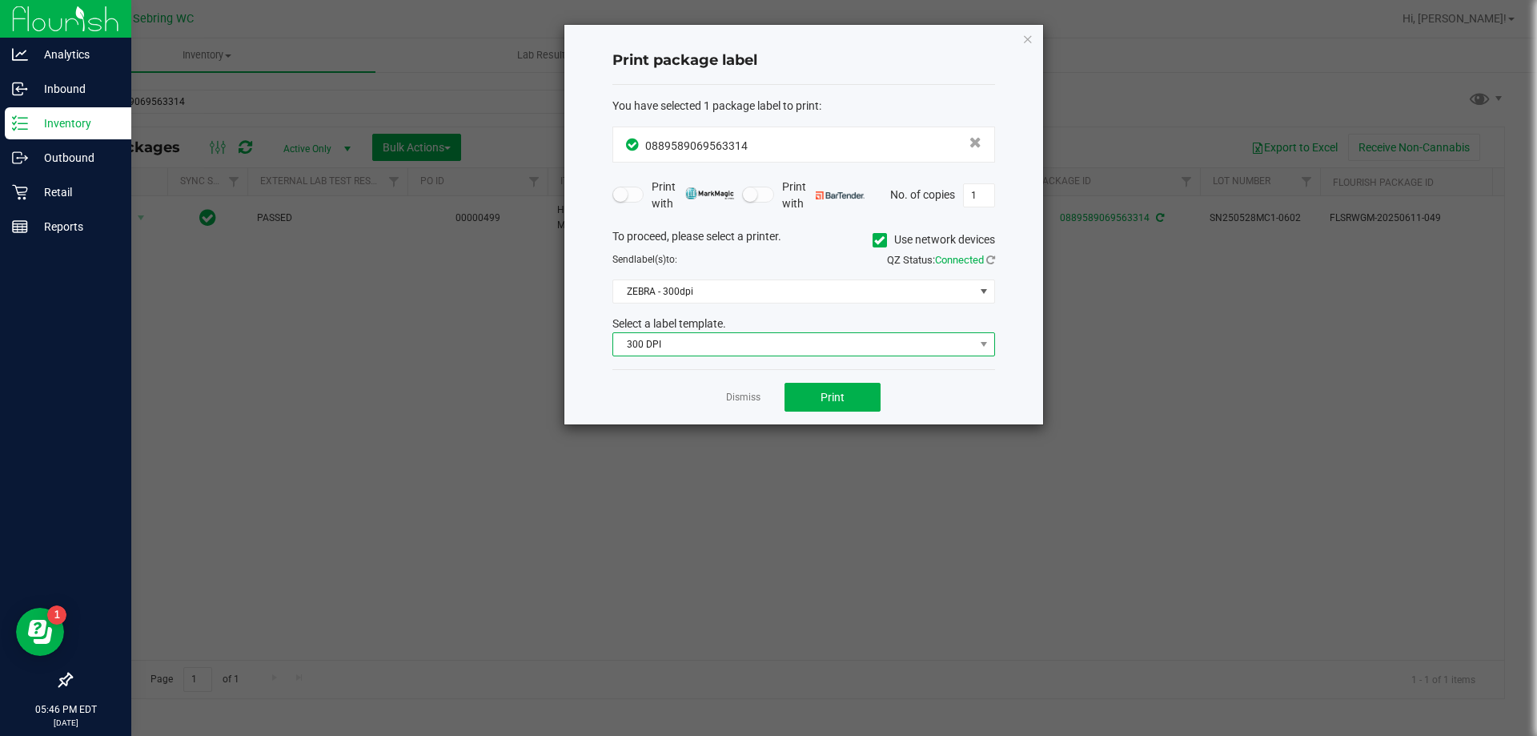
click at [695, 344] on span "300 DPI" at bounding box center [793, 344] width 361 height 22
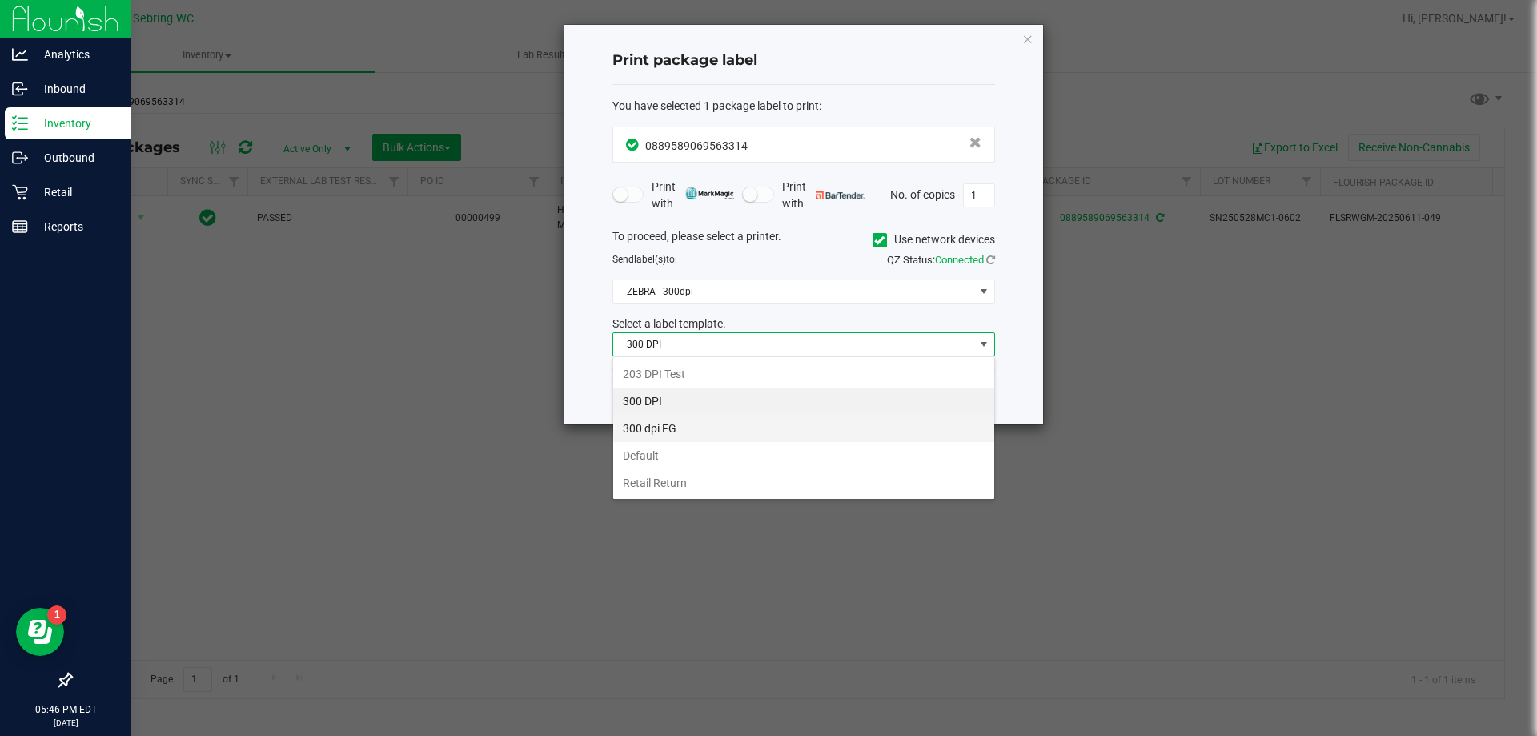
scroll to position [24, 383]
click at [639, 480] on li "Retail Return" at bounding box center [803, 482] width 381 height 27
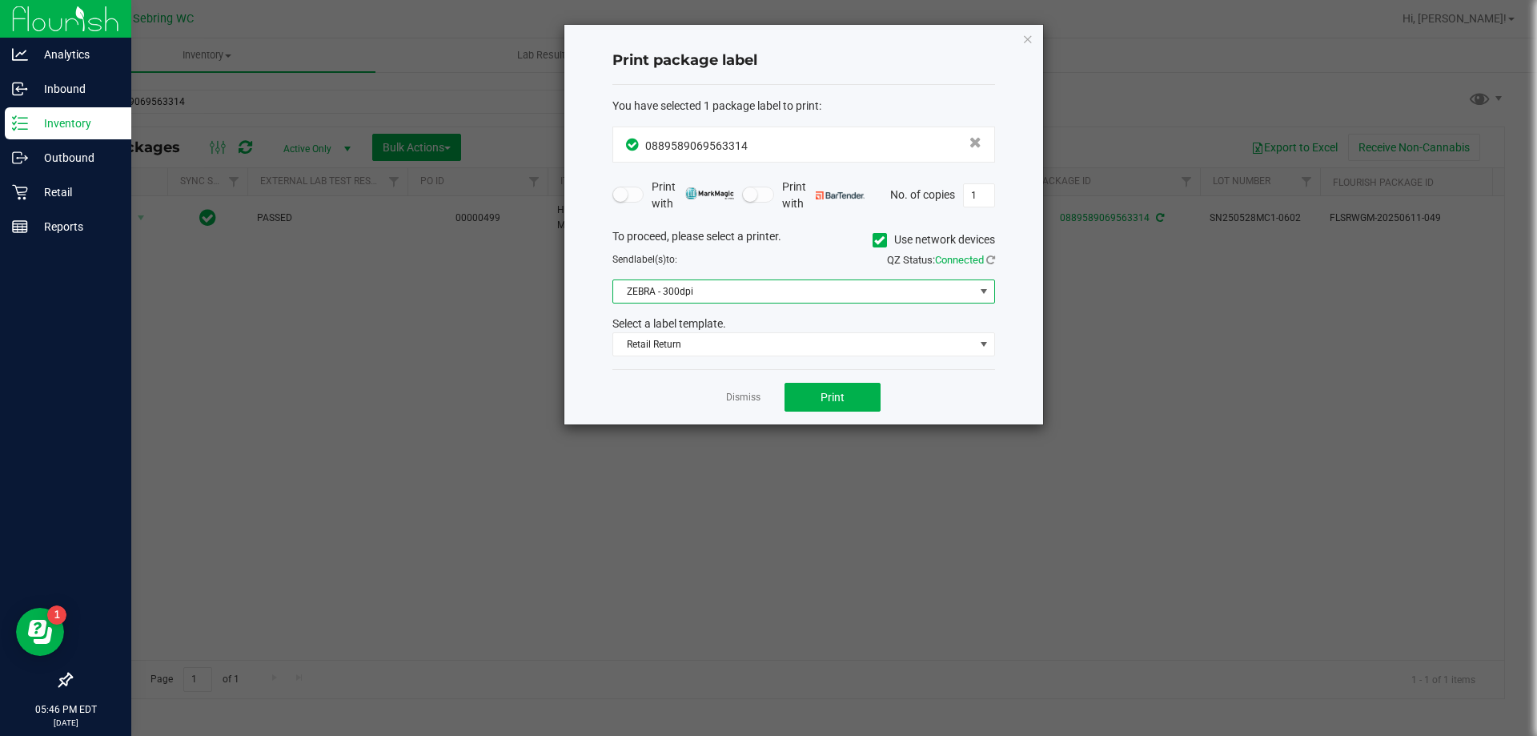
click at [708, 302] on span "ZEBRA - 300dpi" at bounding box center [793, 291] width 361 height 22
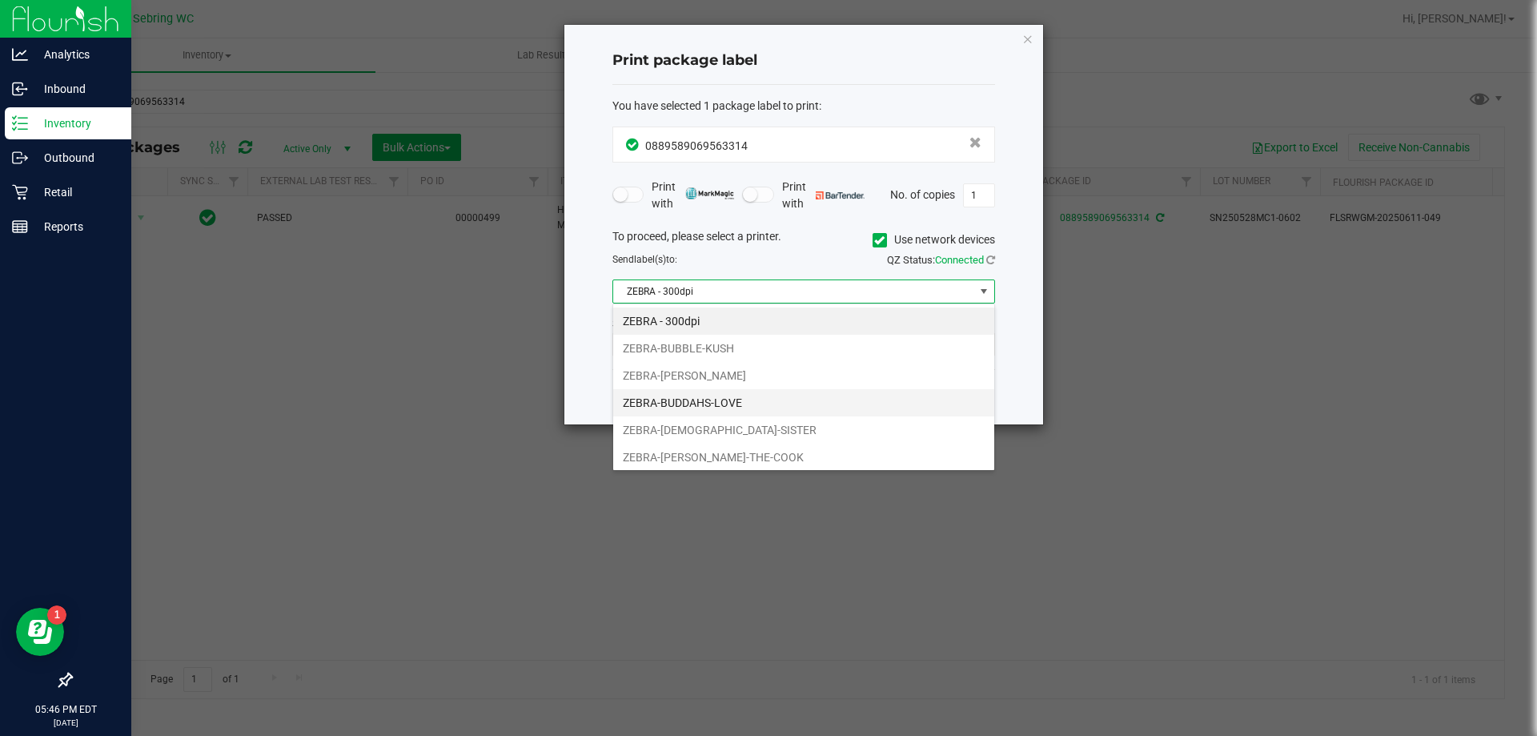
click at [708, 402] on li "ZEBRA-BUDDAHS-LOVE" at bounding box center [803, 402] width 381 height 27
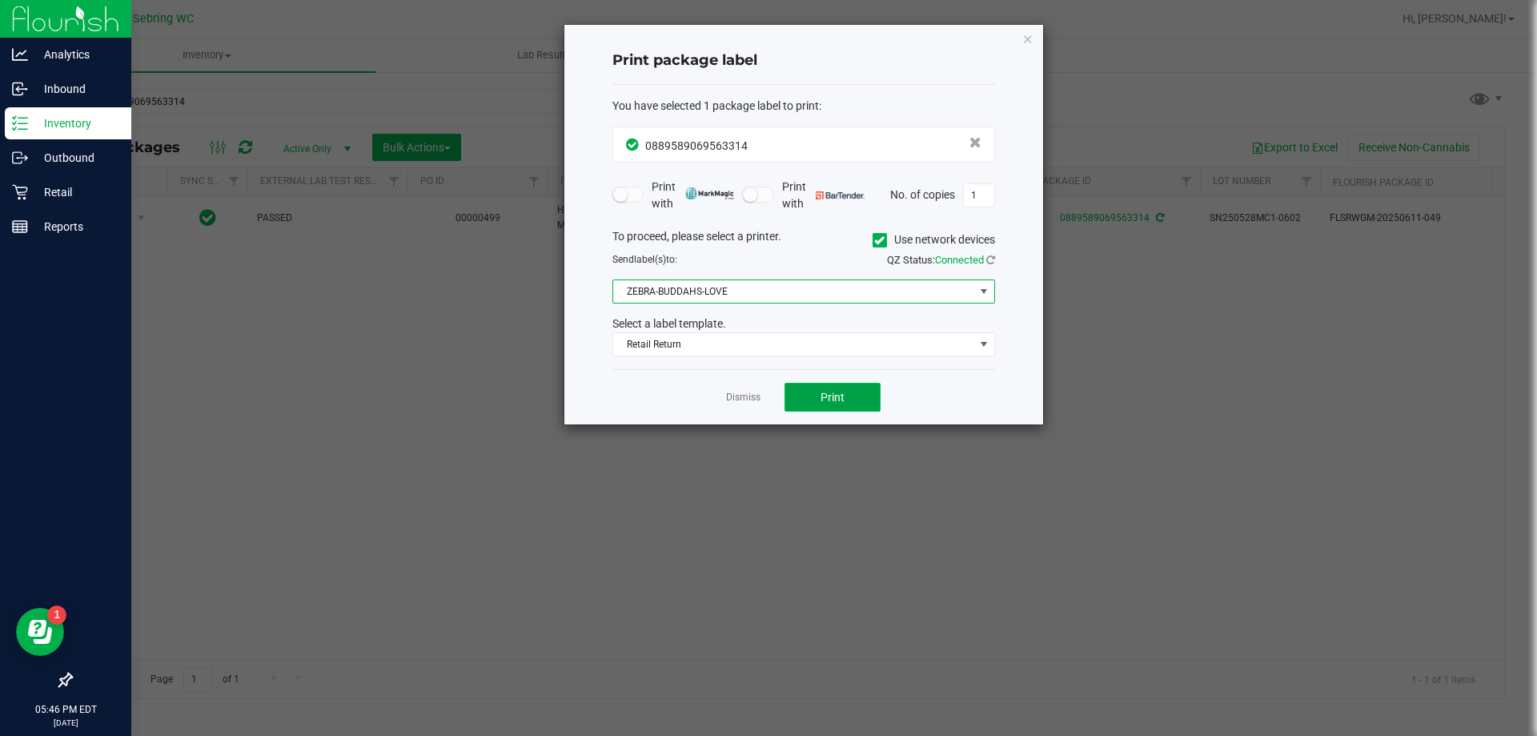
click at [816, 389] on button "Print" at bounding box center [833, 397] width 96 height 29
click at [753, 400] on link "Dismiss" at bounding box center [743, 398] width 34 height 14
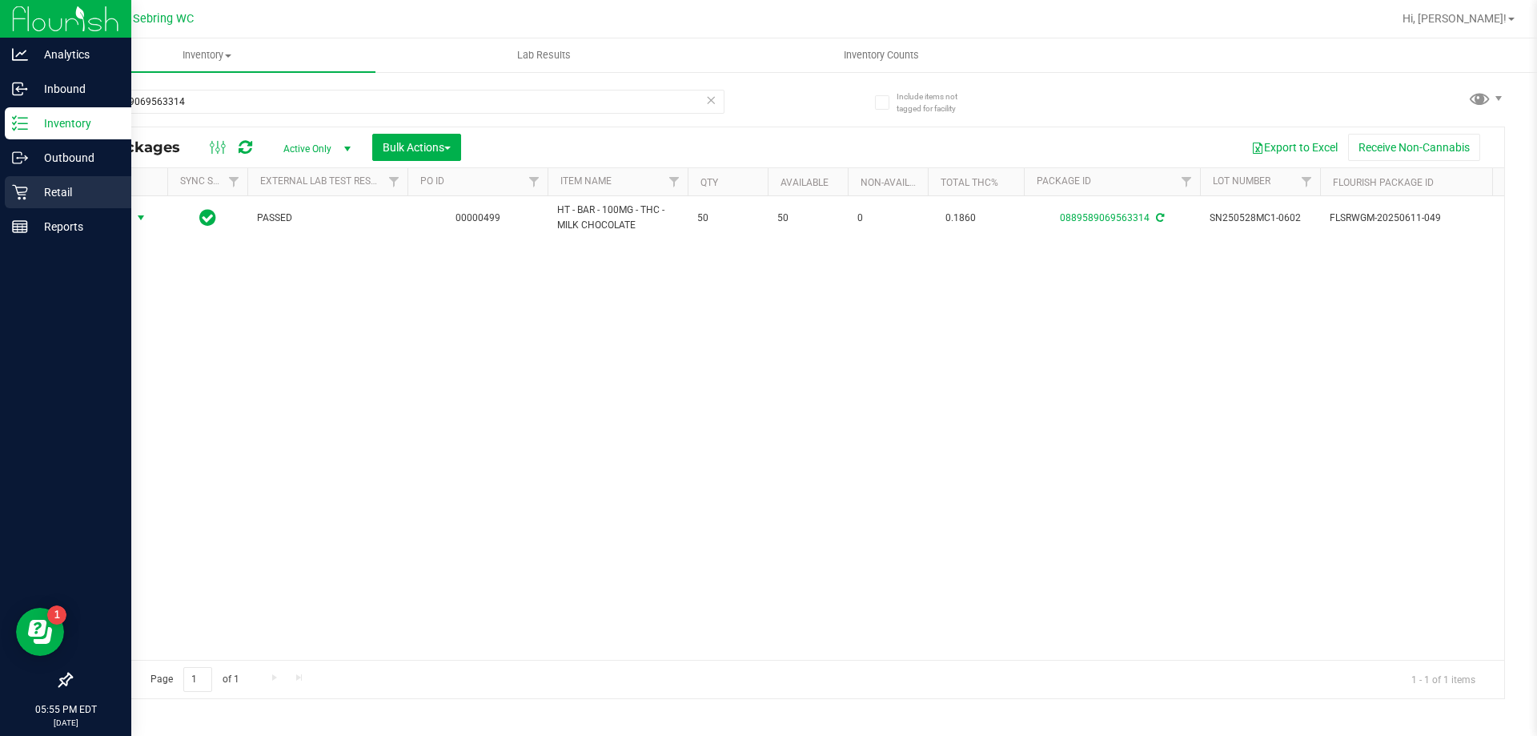
click at [46, 204] on div "Retail" at bounding box center [68, 192] width 127 height 32
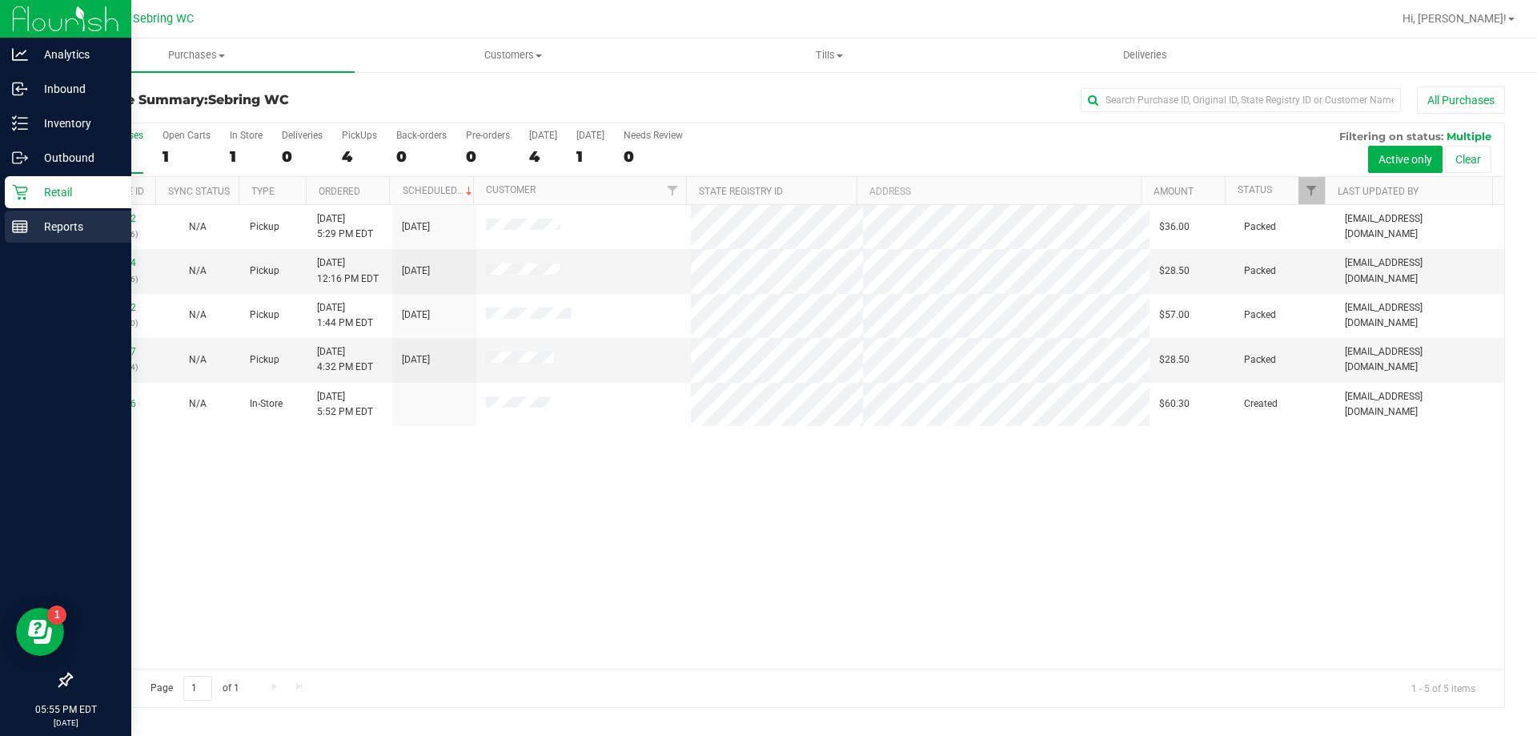
click at [47, 235] on p "Reports" at bounding box center [76, 226] width 96 height 19
